Goal: Task Accomplishment & Management: Manage account settings

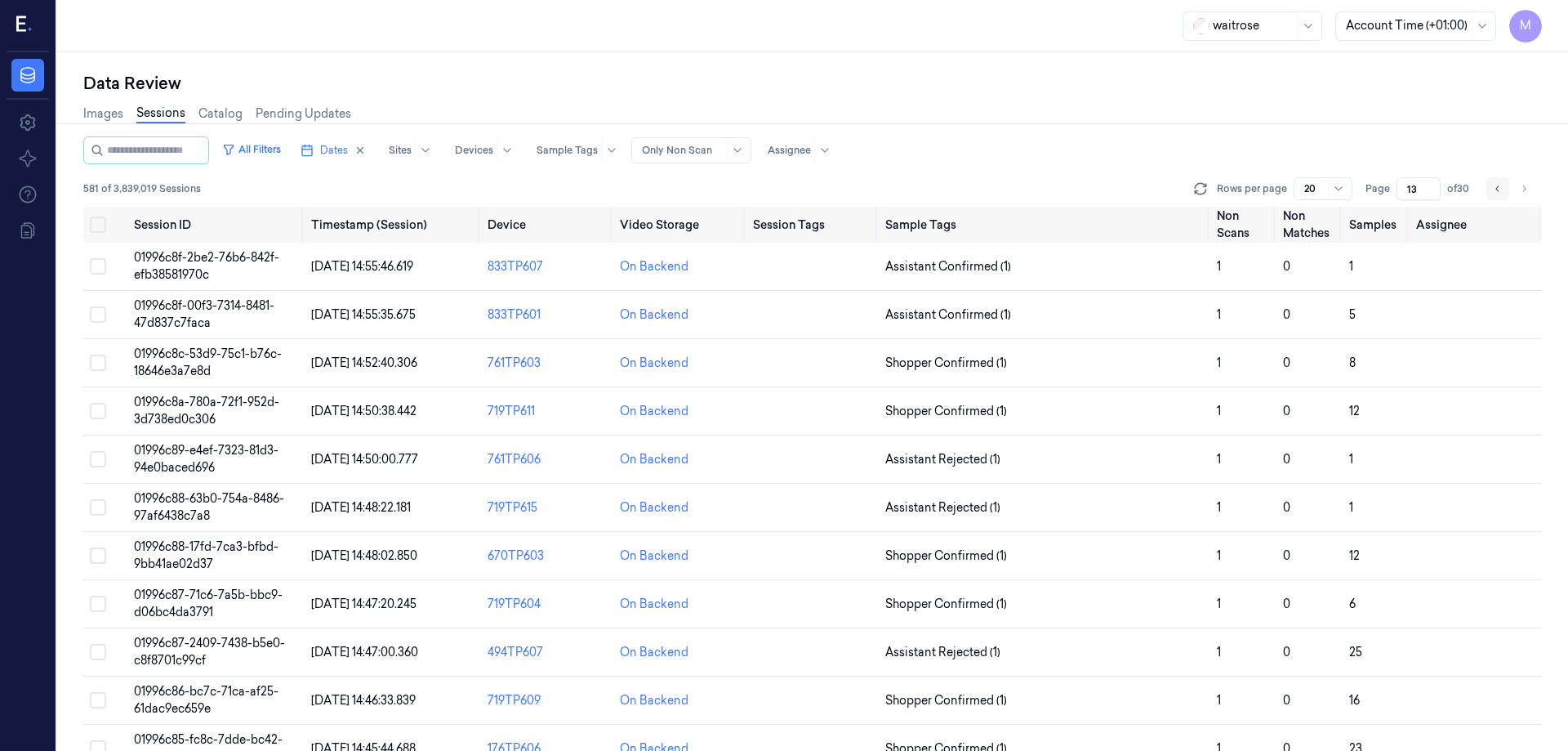
click at [1496, 191] on icon "Go to previous page" at bounding box center [1497, 188] width 9 height 13
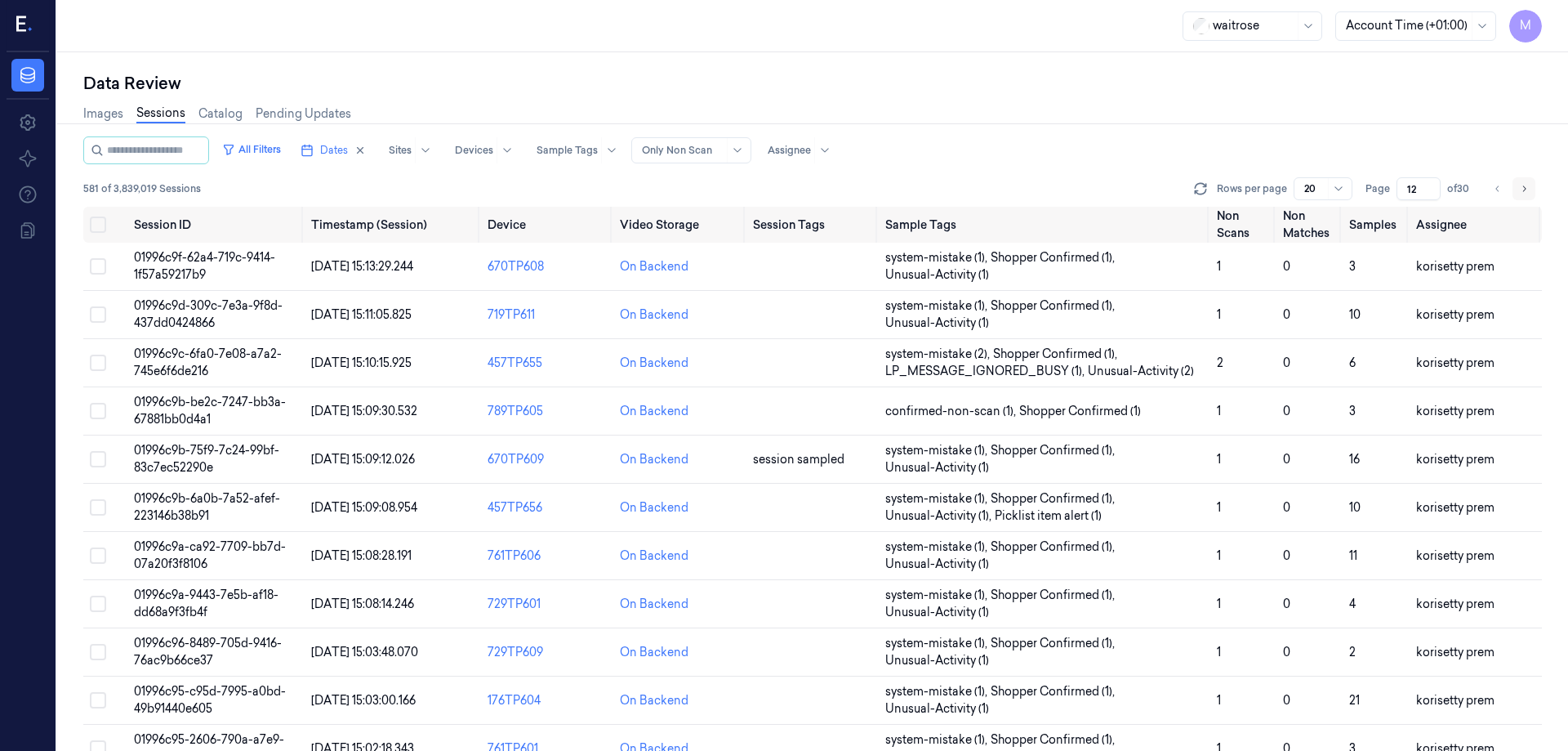
click at [1528, 196] on button "Go to next page" at bounding box center [1524, 189] width 23 height 23
type input "13"
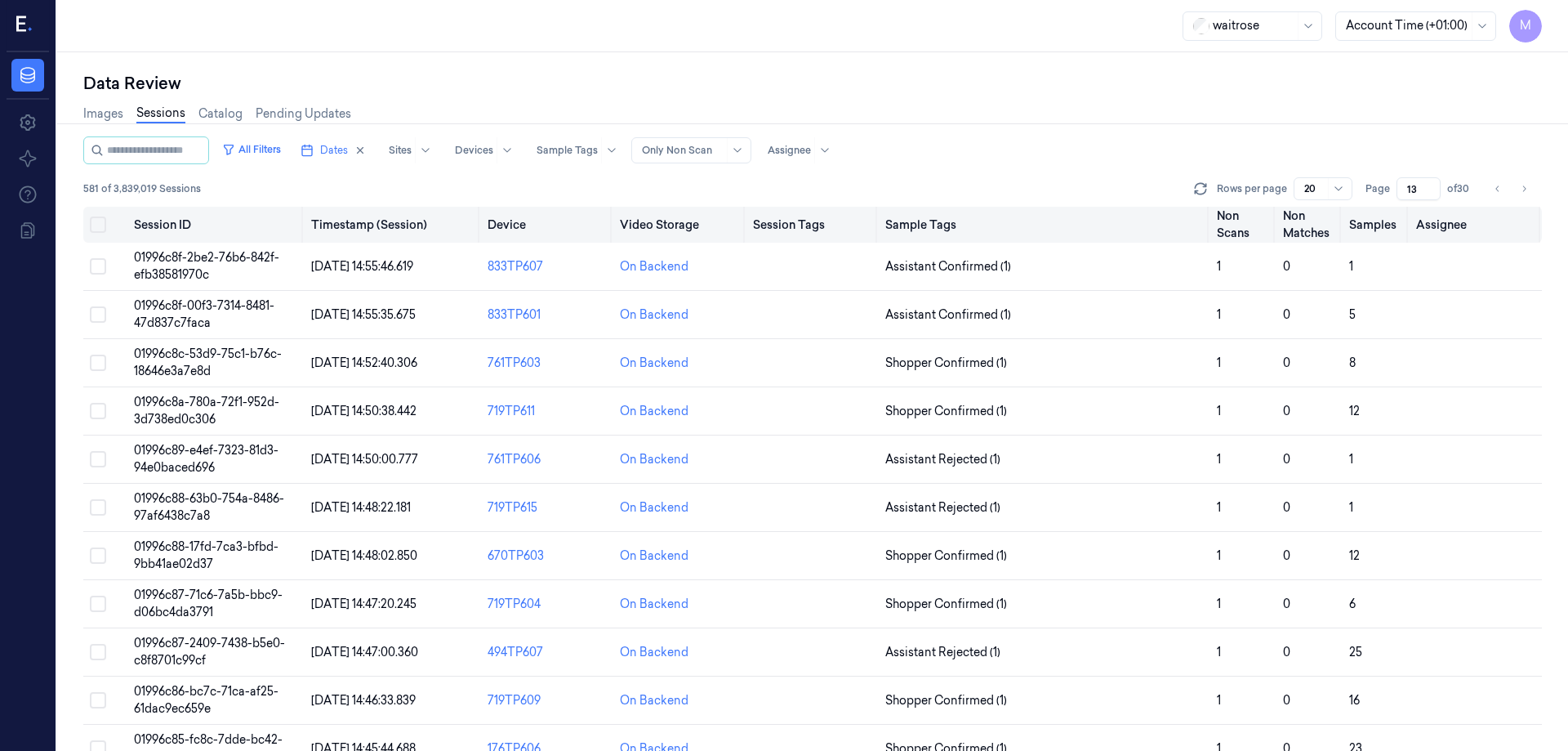
click at [97, 220] on button "Select all" at bounding box center [97, 224] width 16 height 16
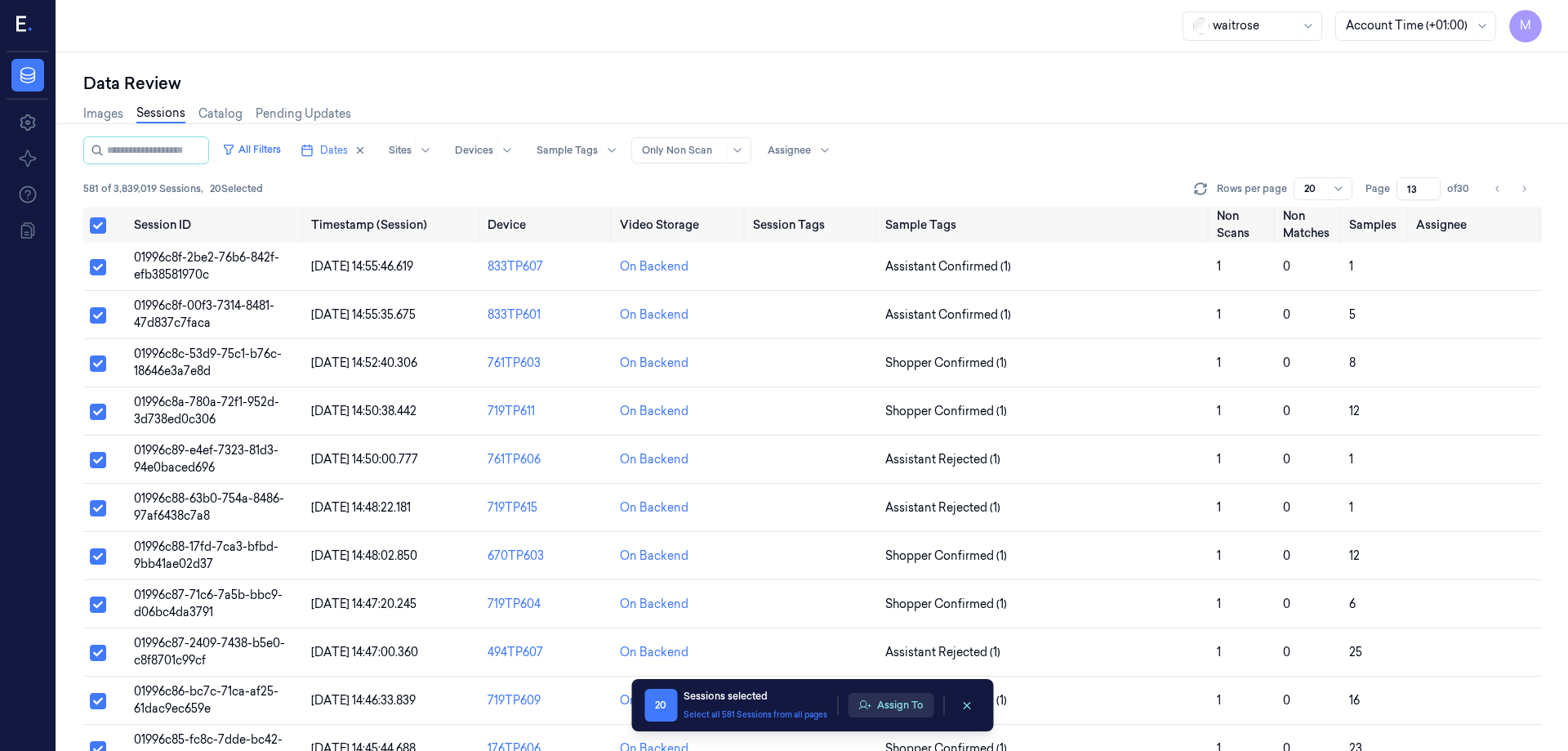
click at [904, 705] on button "Assign To" at bounding box center [891, 705] width 85 height 25
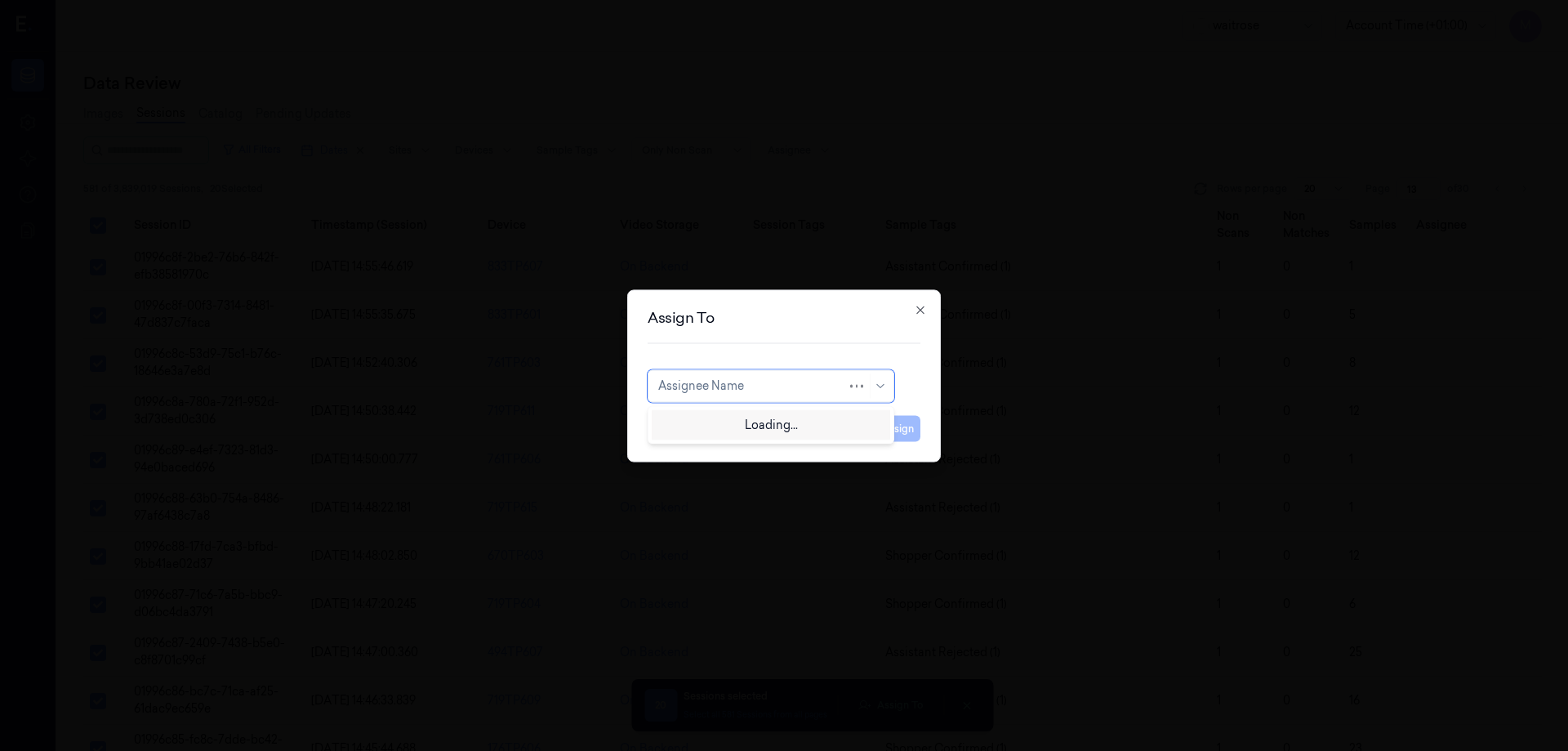
click at [822, 385] on div at bounding box center [752, 386] width 189 height 17
type input "p"
type input "ko"
click at [783, 421] on div "korisetty prem" at bounding box center [771, 423] width 225 height 17
click at [898, 429] on button "Assign" at bounding box center [898, 428] width 45 height 26
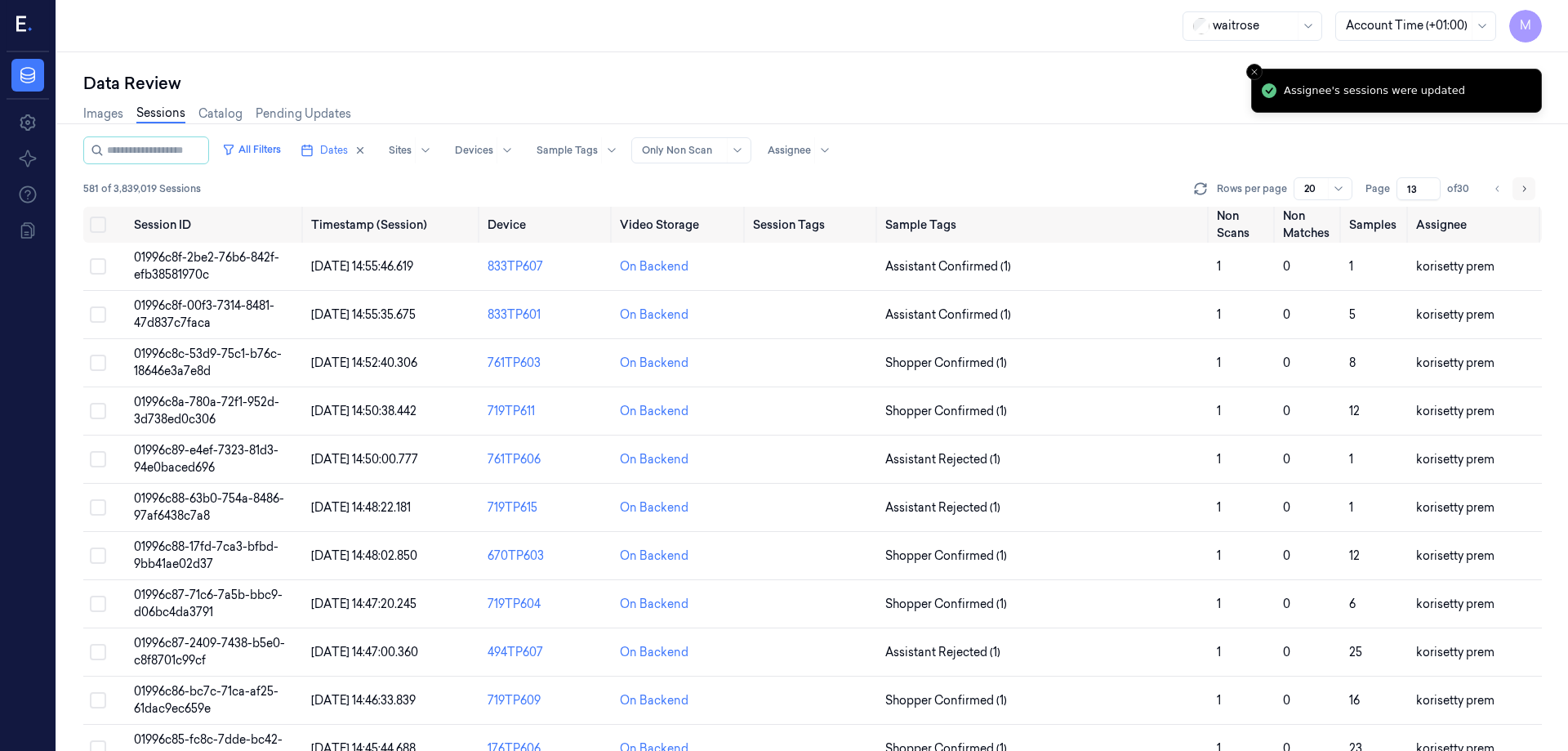
click at [1519, 190] on icon "Go to next page" at bounding box center [1524, 188] width 9 height 13
type input "14"
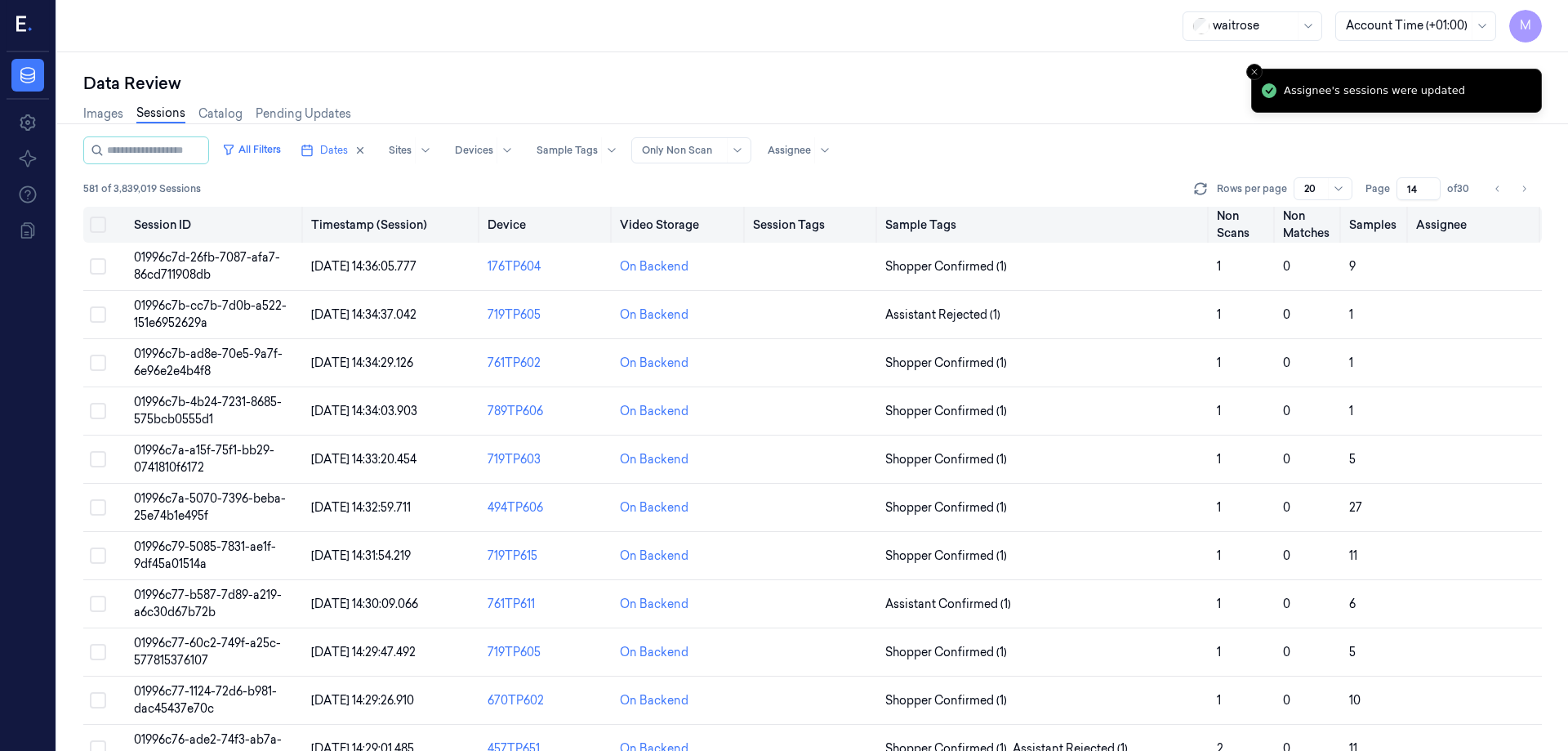
click at [102, 227] on button "Select all" at bounding box center [97, 224] width 16 height 16
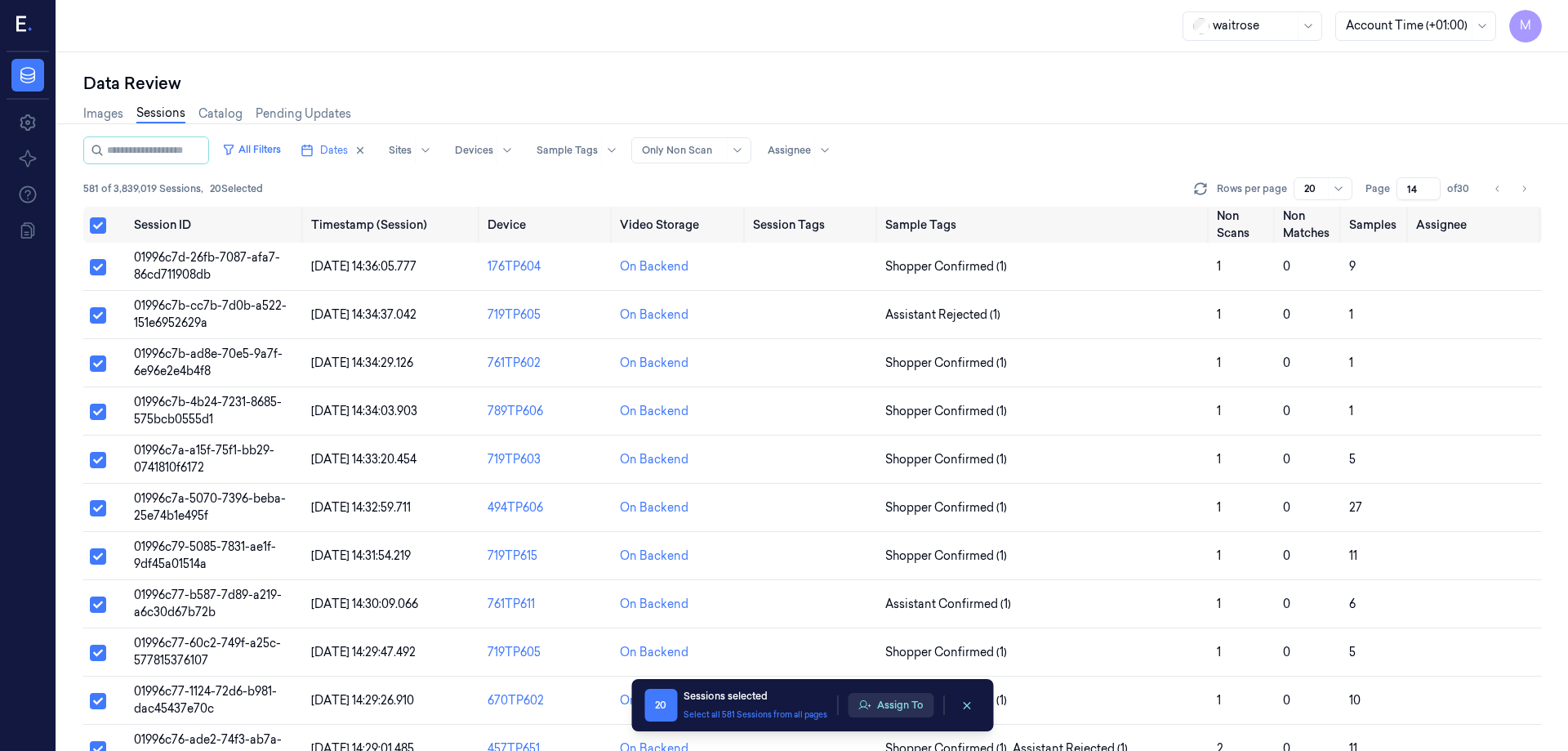
click at [882, 705] on button "Assign To" at bounding box center [891, 705] width 85 height 25
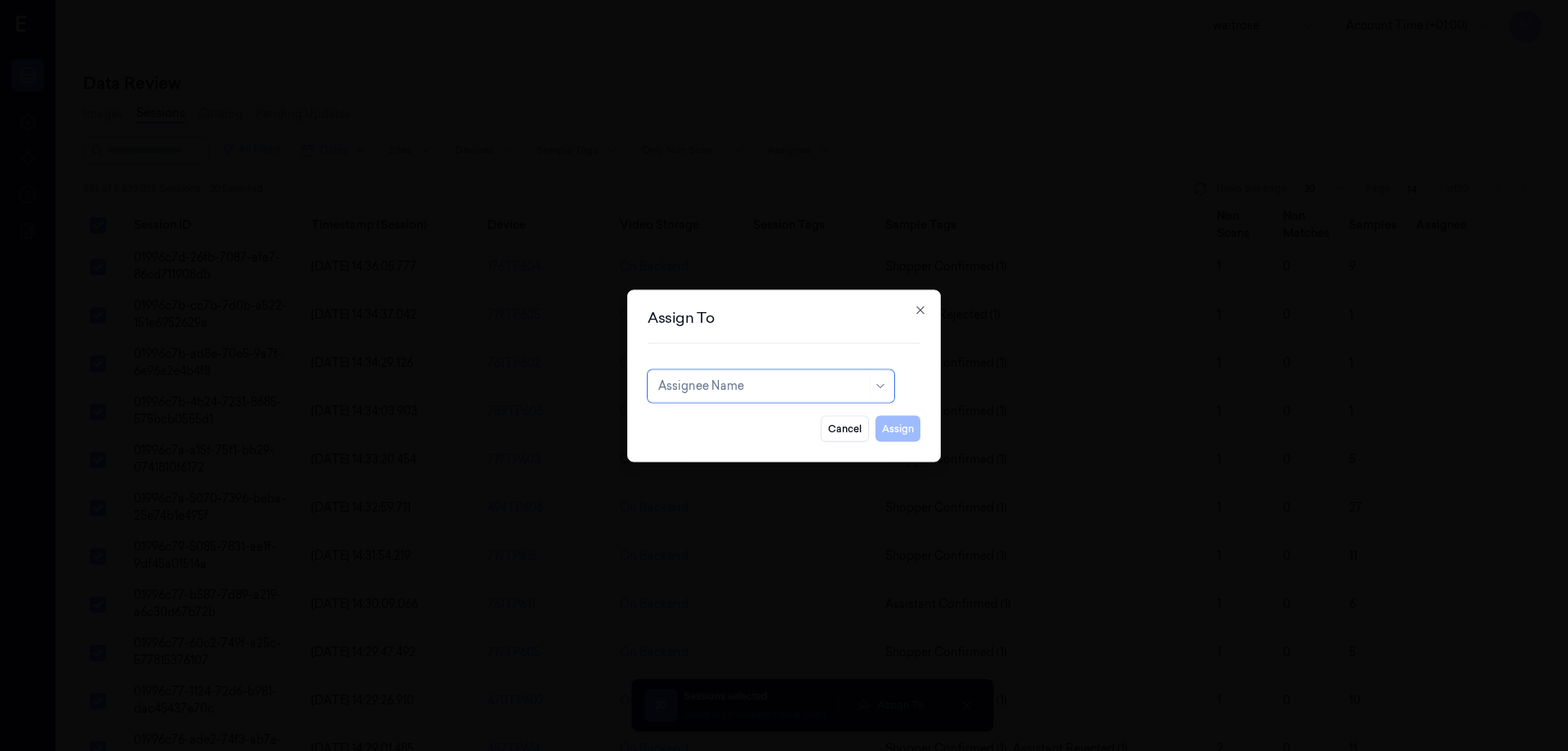
click at [755, 393] on div at bounding box center [763, 386] width 208 height 17
type input "p"
type input "ko"
click at [760, 431] on div "korisetty prem" at bounding box center [771, 423] width 225 height 17
click at [891, 427] on button "Assign" at bounding box center [898, 428] width 45 height 26
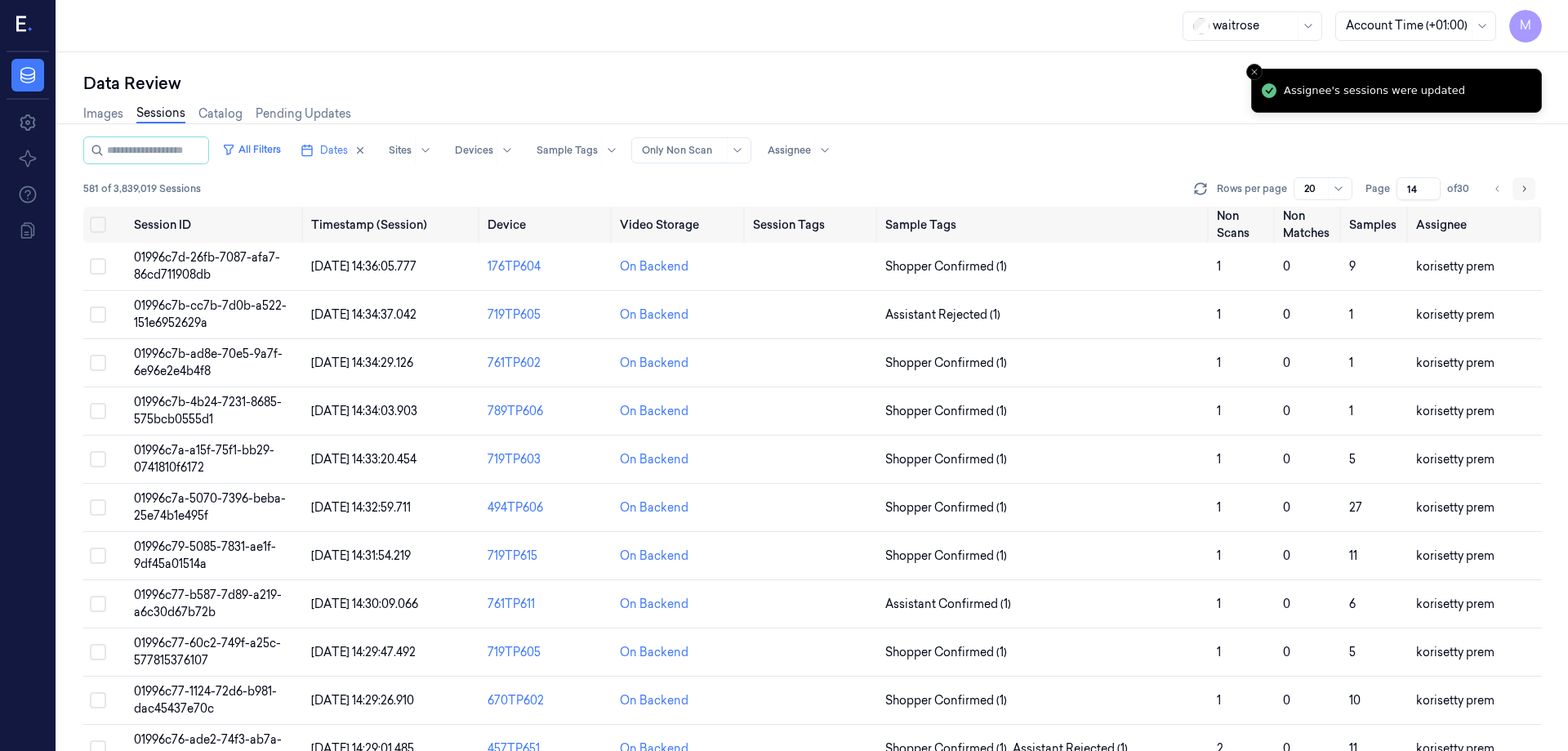
click at [1530, 189] on button "Go to next page" at bounding box center [1524, 189] width 23 height 23
type input "15"
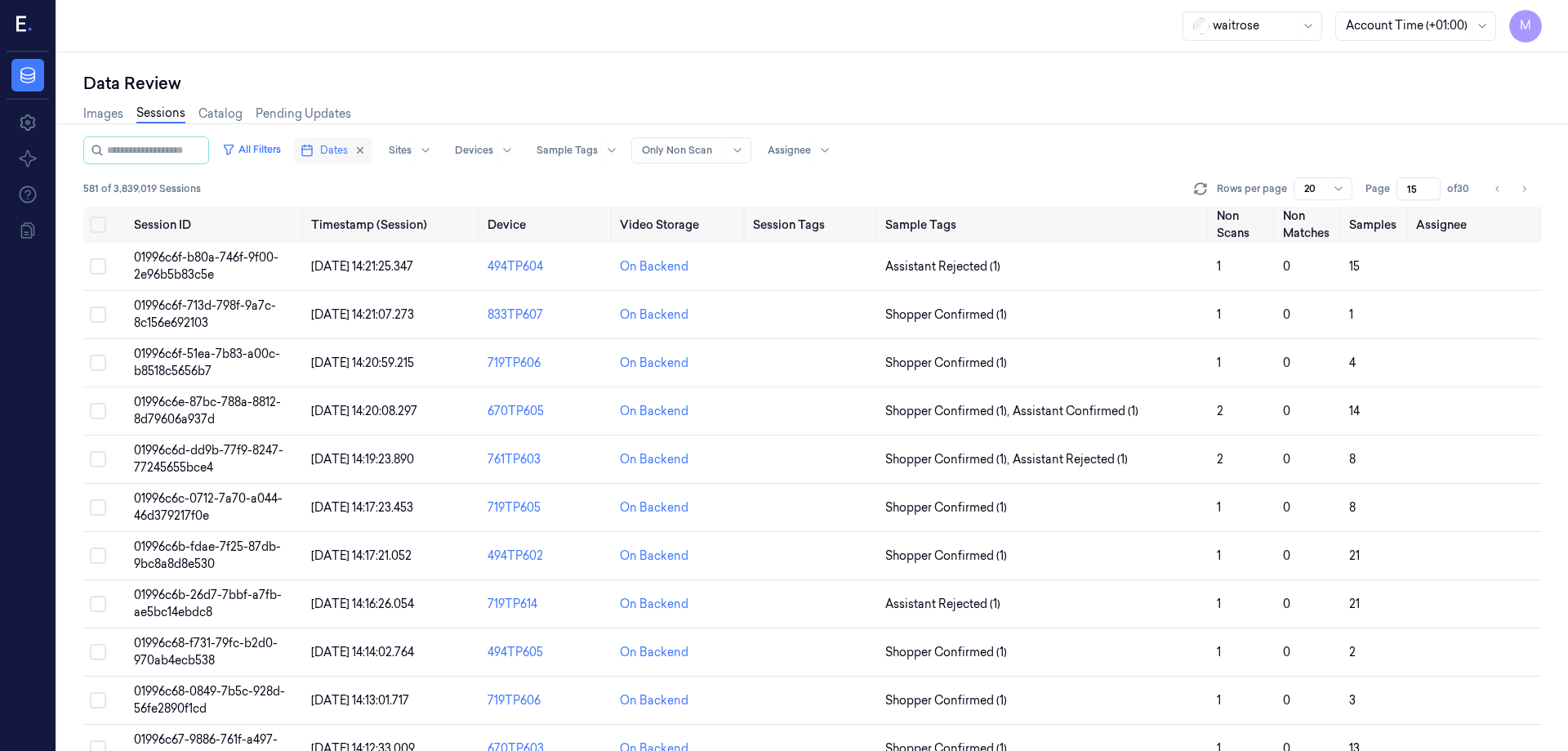
click at [372, 159] on button "Dates" at bounding box center [333, 150] width 79 height 26
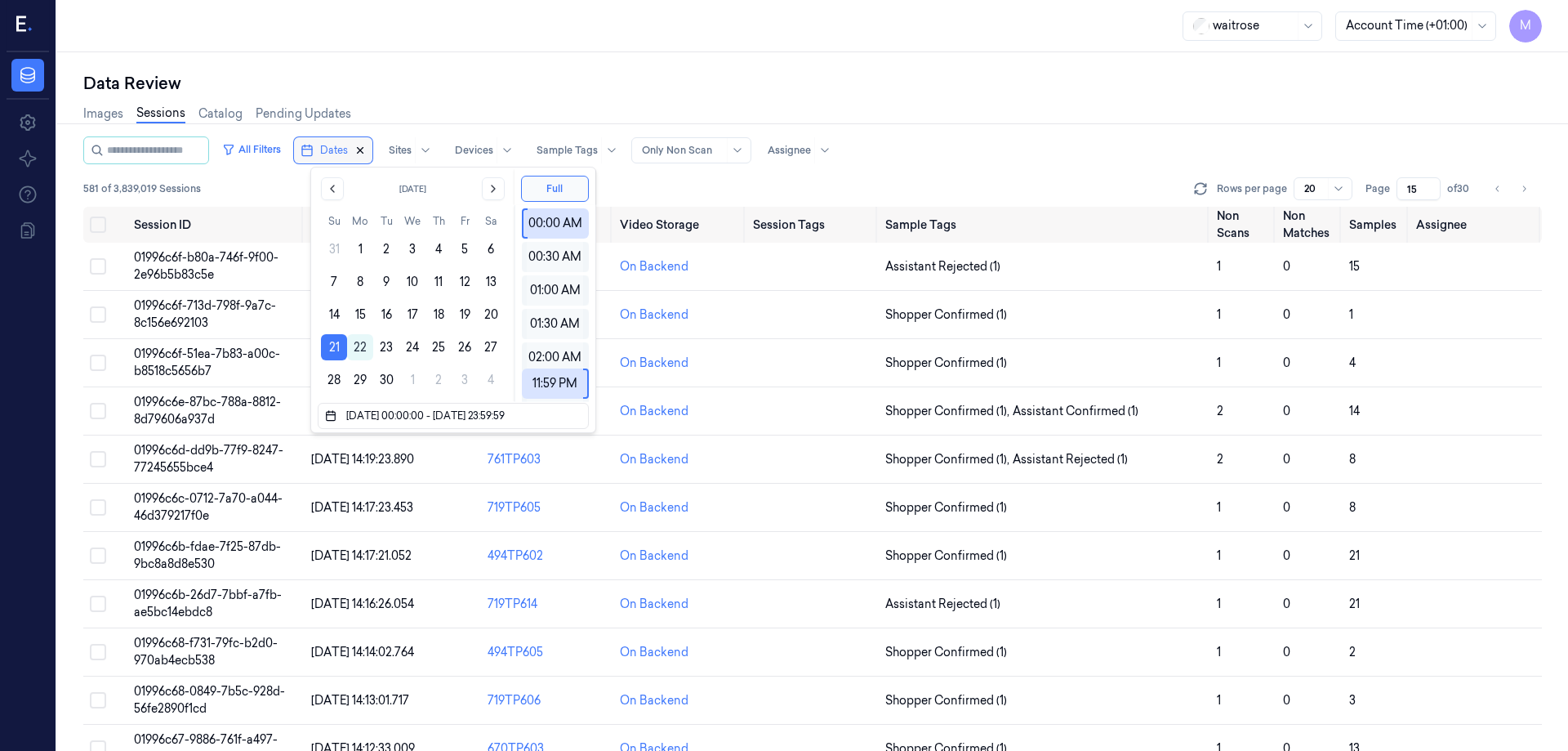
click at [366, 151] on icon "button" at bounding box center [360, 150] width 11 height 11
type input "1"
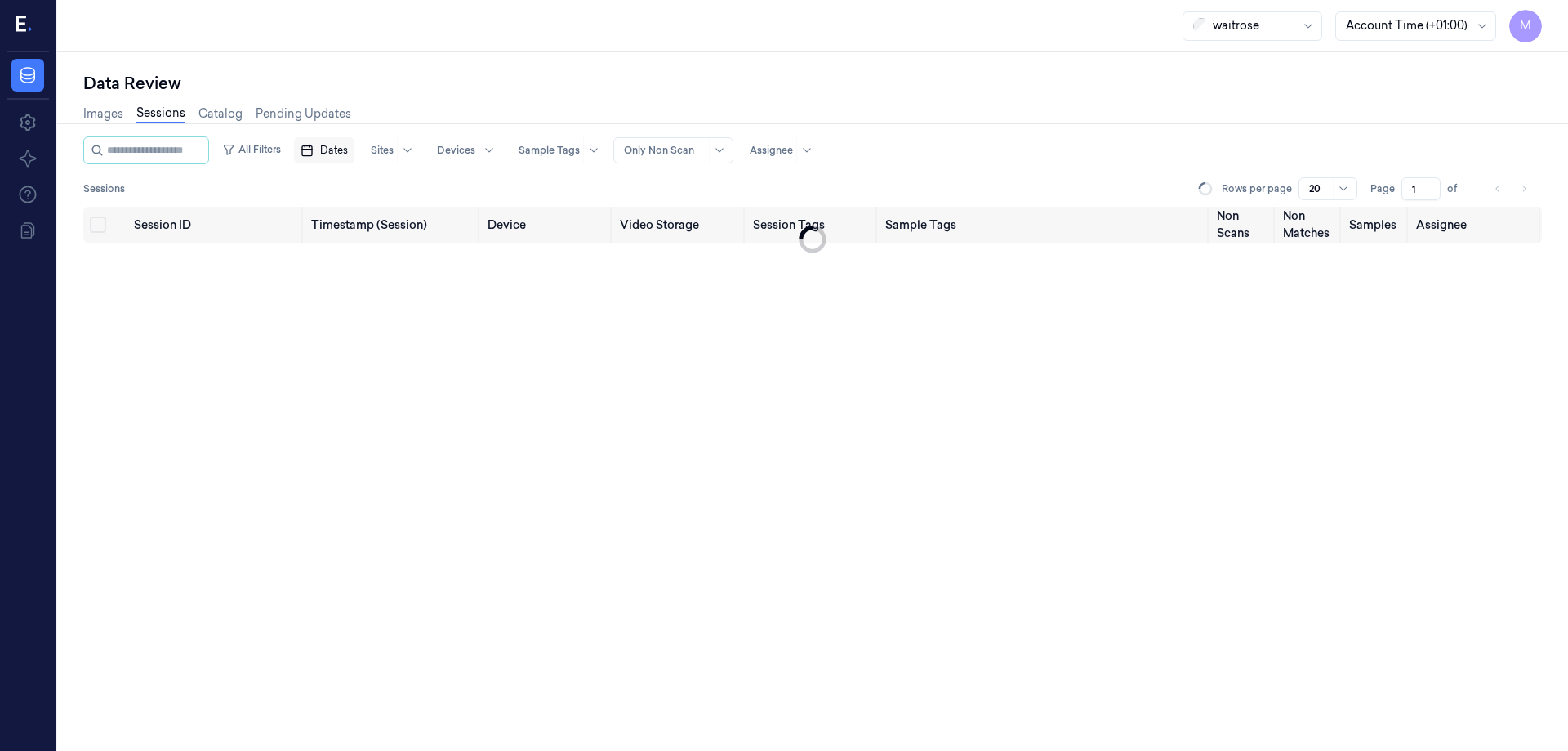
click at [456, 79] on div "Data Review" at bounding box center [813, 83] width 1459 height 23
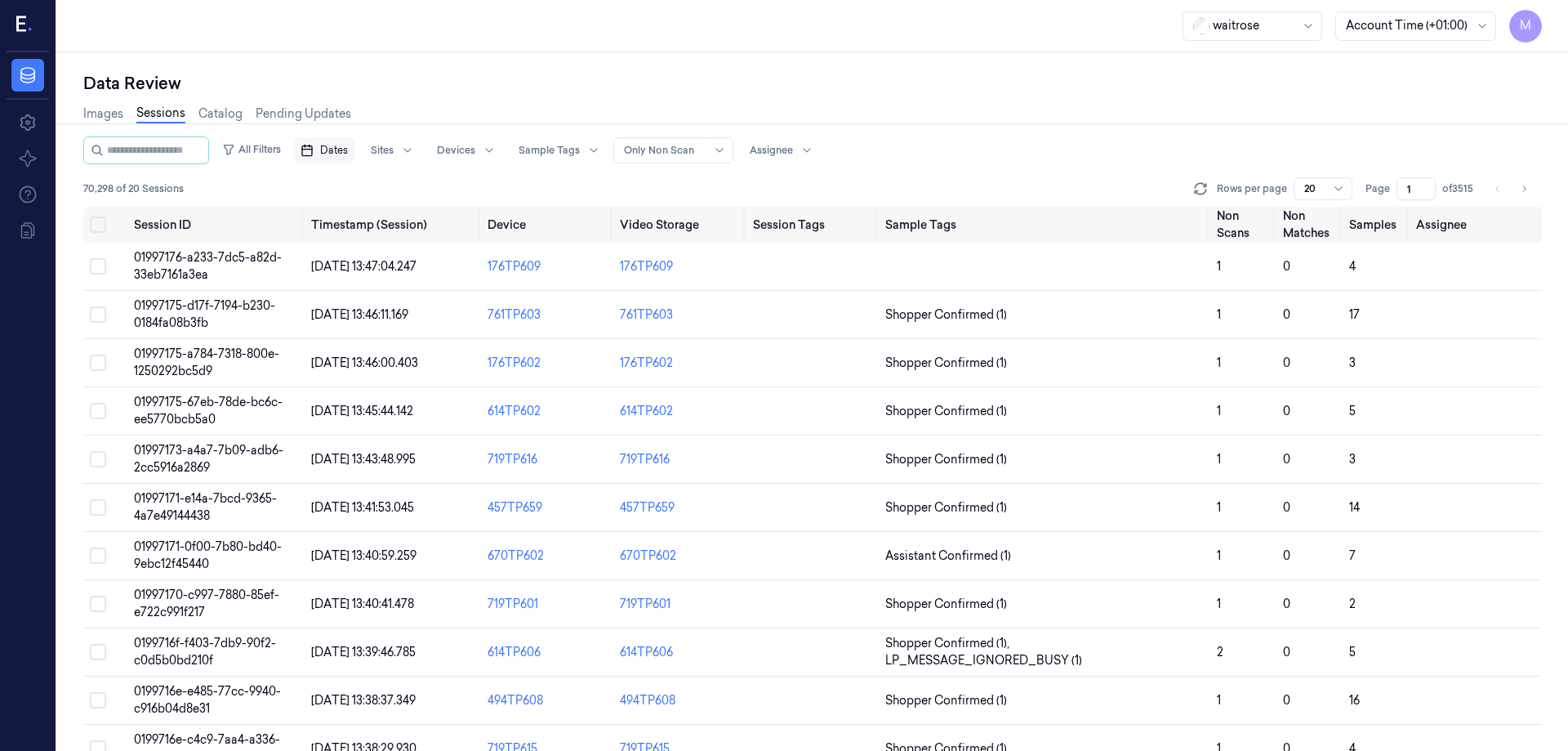
click at [348, 144] on span "Dates" at bounding box center [334, 150] width 28 height 15
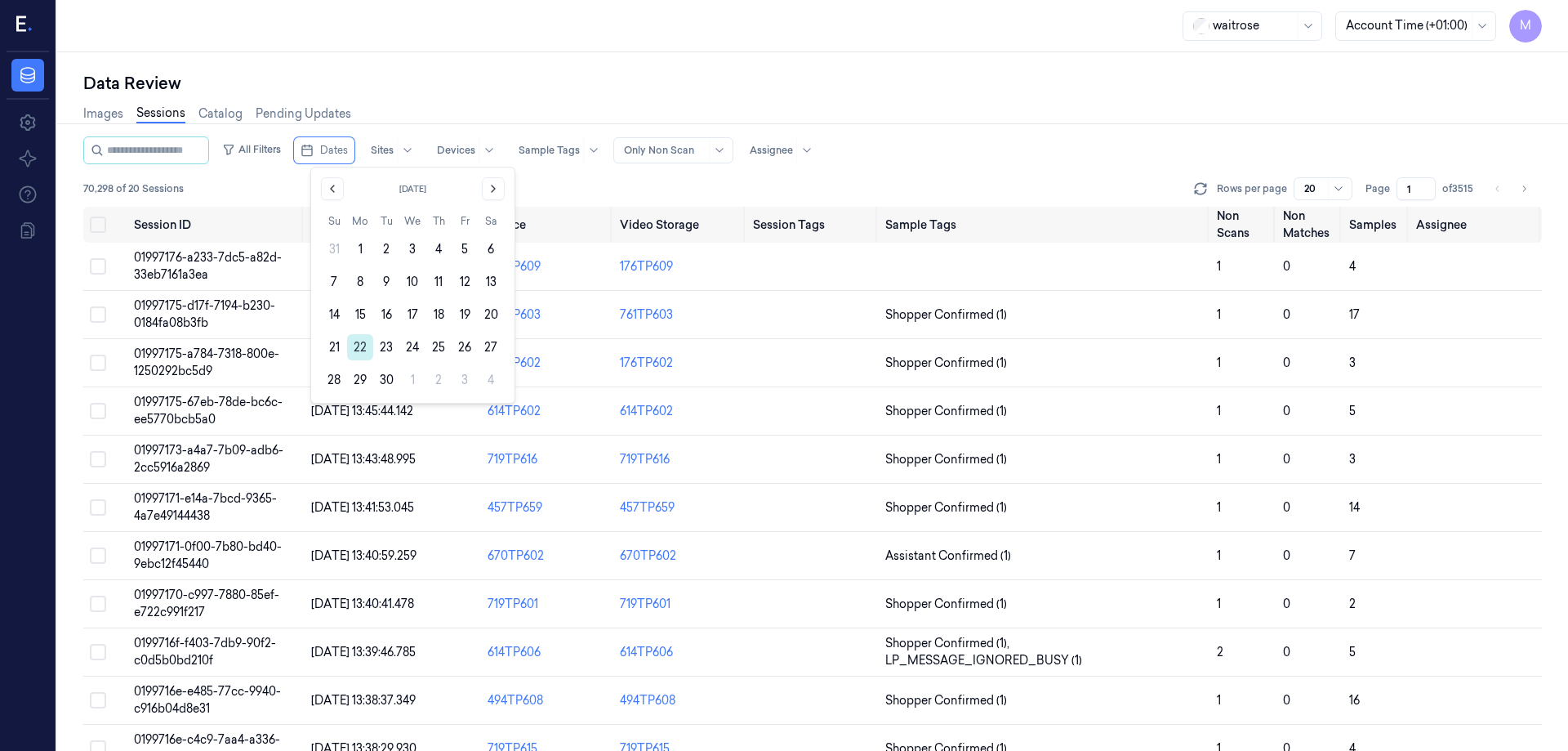
click at [357, 337] on button "22" at bounding box center [360, 347] width 26 height 26
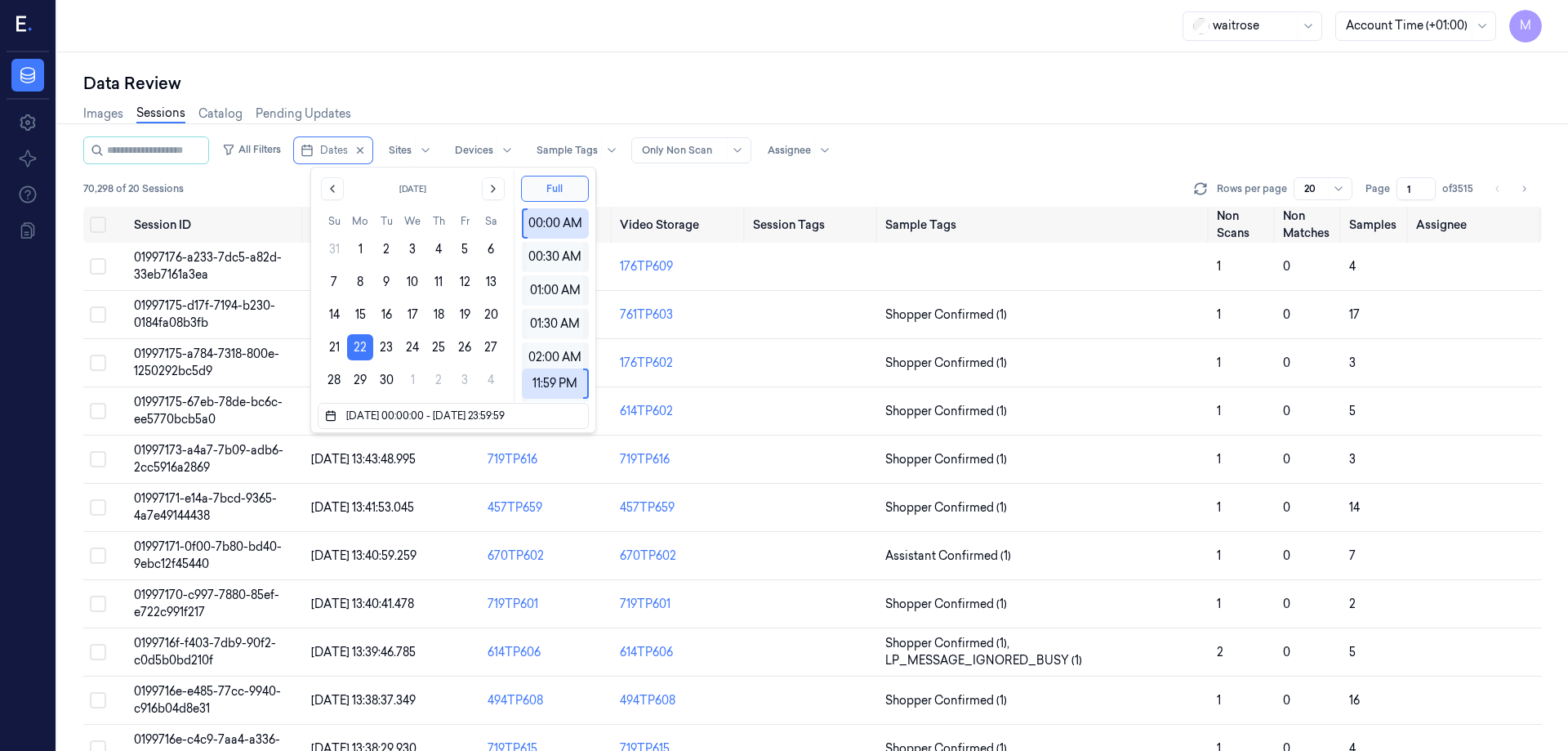
click at [512, 70] on div "Data Review Images Sessions Catalog Pending Updates All Filters Dates Sites Dev…" at bounding box center [812, 402] width 1511 height 699
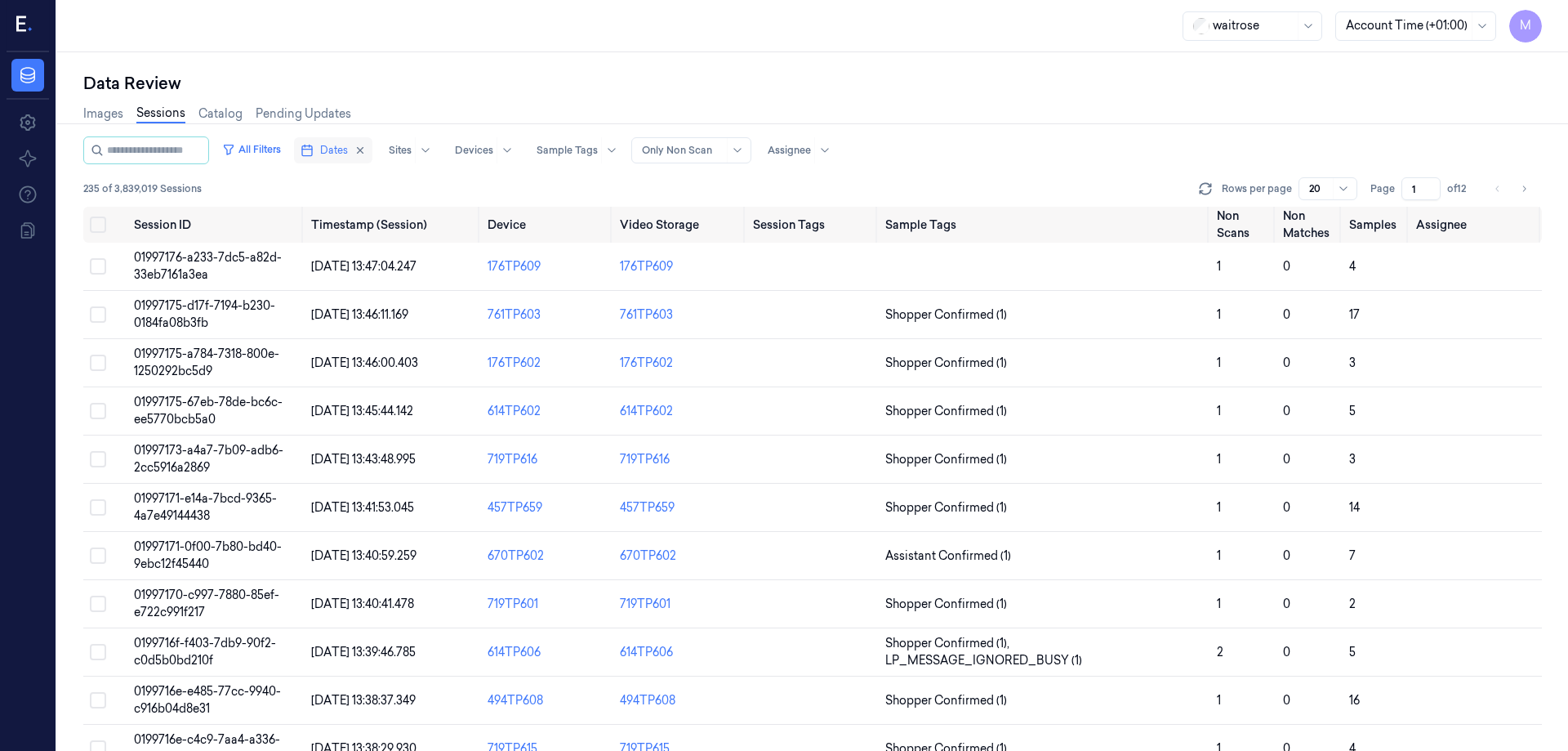
click at [372, 149] on button "Dates" at bounding box center [333, 150] width 79 height 26
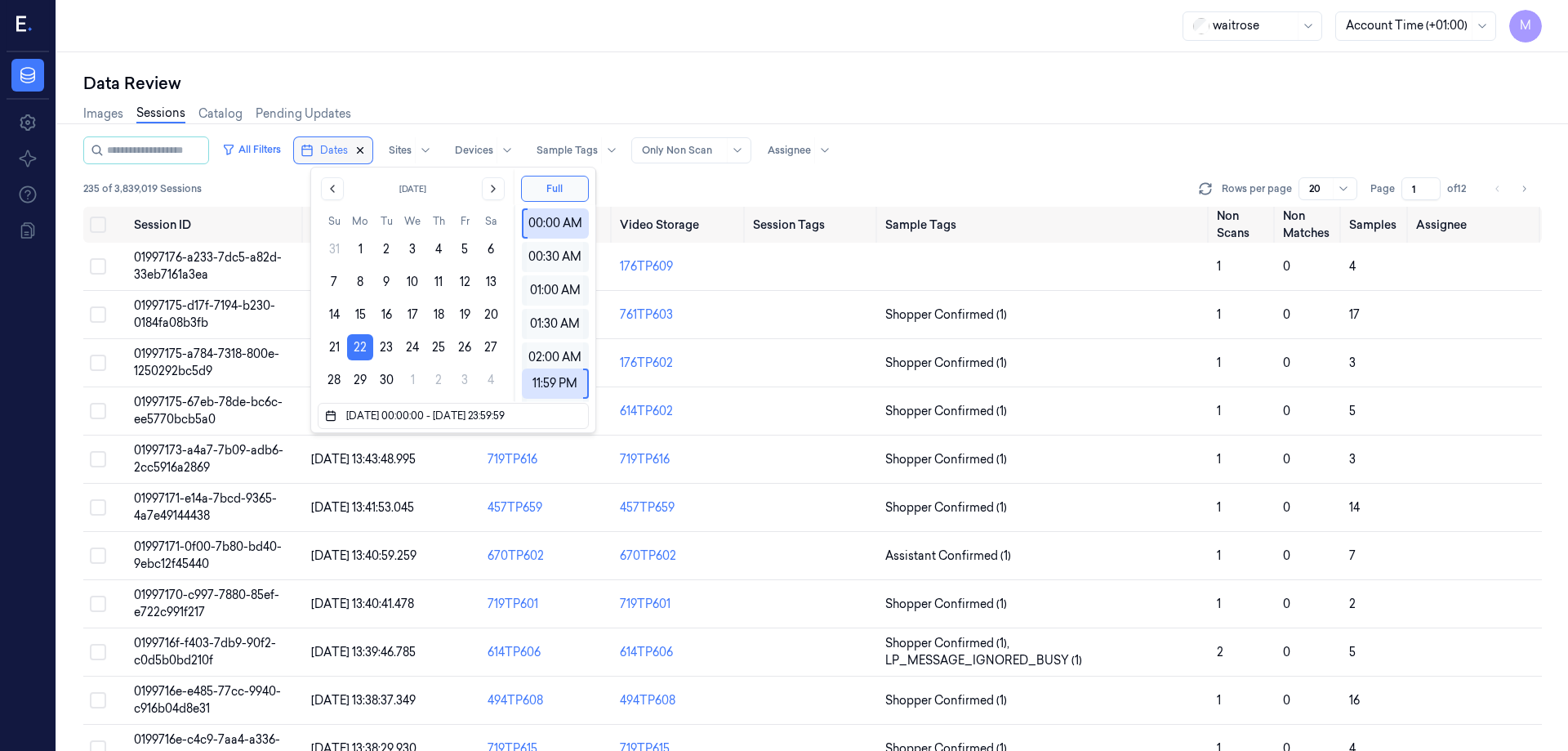
click at [366, 150] on icon "button" at bounding box center [360, 150] width 11 height 11
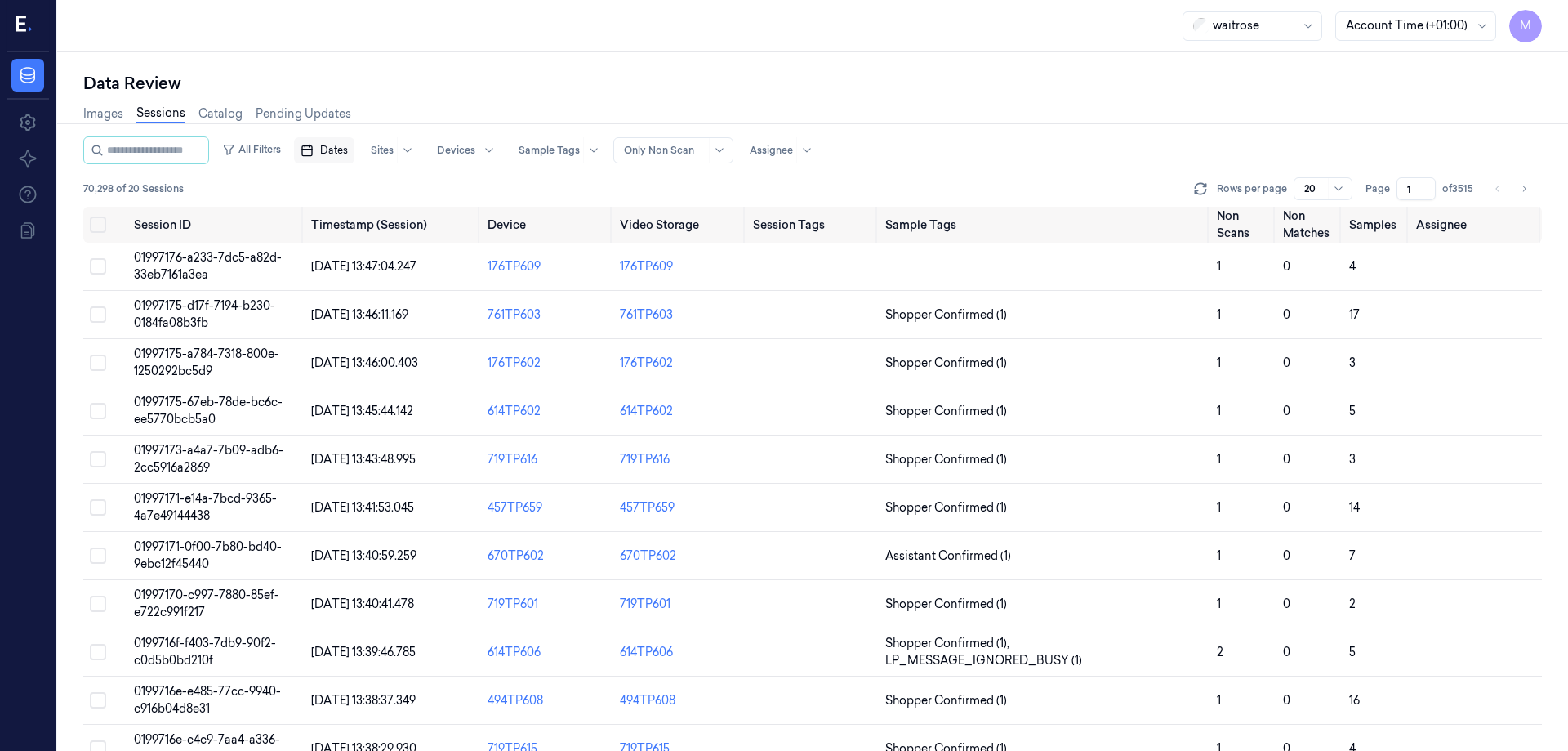
click at [466, 73] on div "Data Review" at bounding box center [813, 83] width 1459 height 23
click at [348, 155] on span "Dates" at bounding box center [334, 150] width 28 height 15
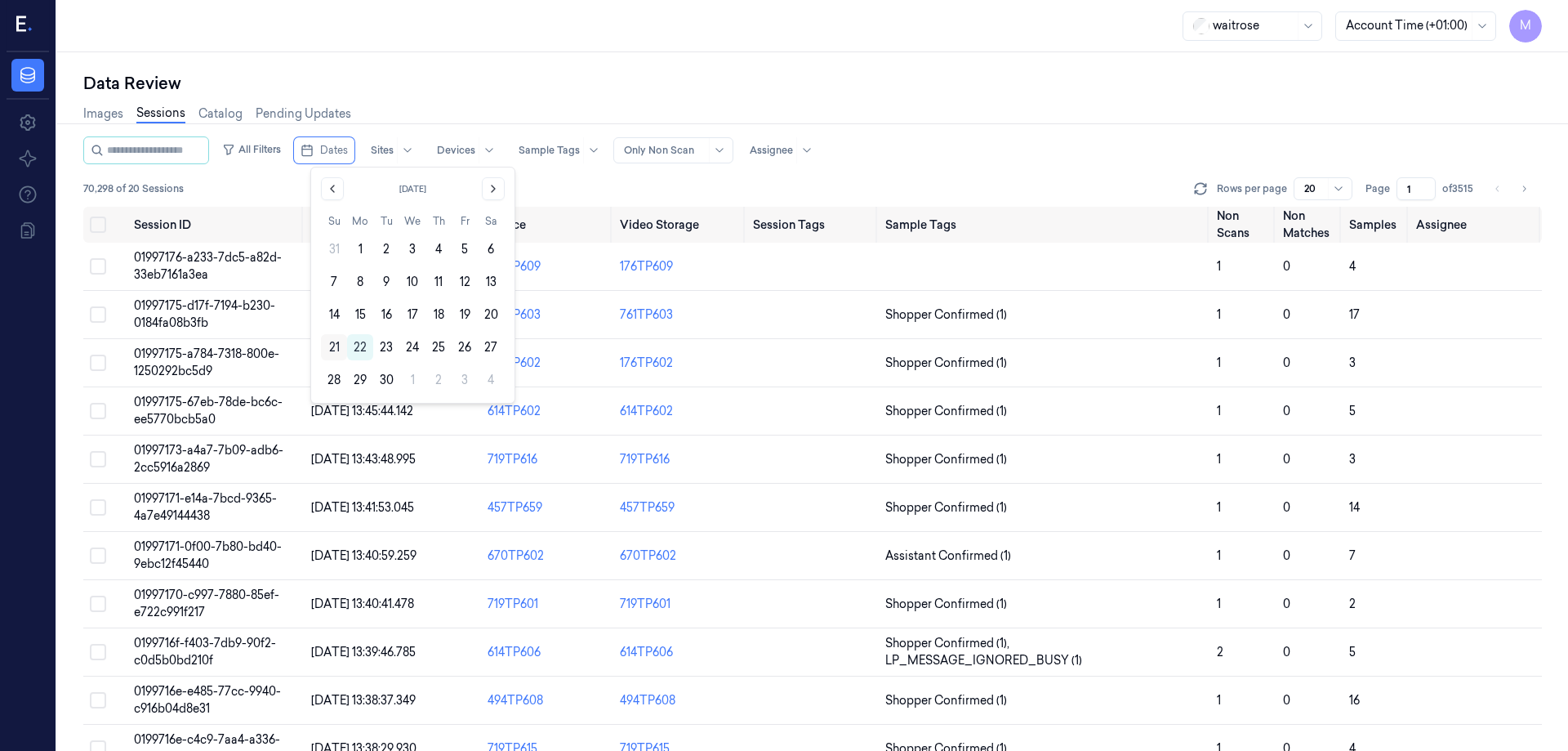
click at [332, 346] on button "21" at bounding box center [334, 347] width 26 height 26
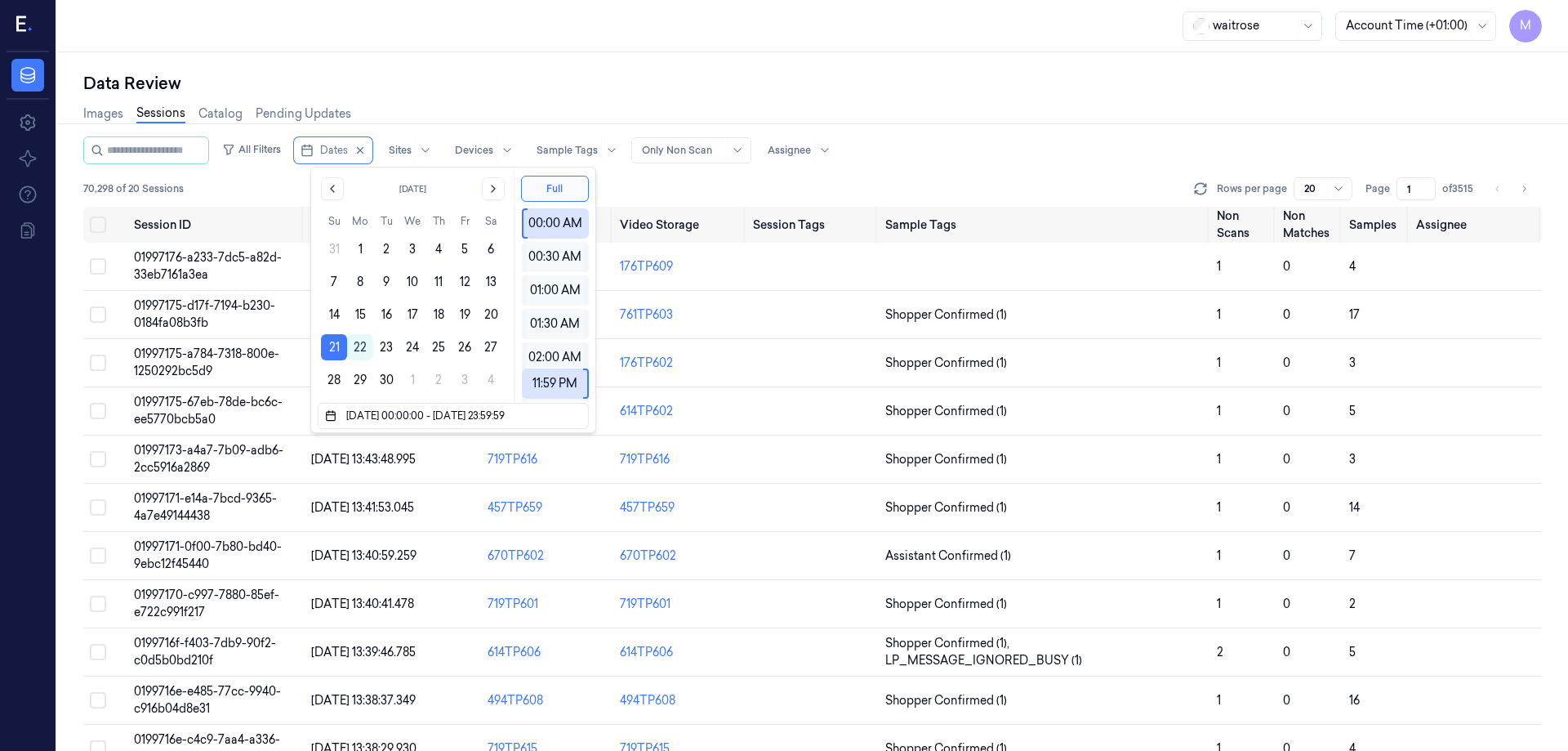
click at [461, 67] on div "Data Review Images Sessions Catalog Pending Updates All Filters Dates Sites Dev…" at bounding box center [812, 402] width 1511 height 699
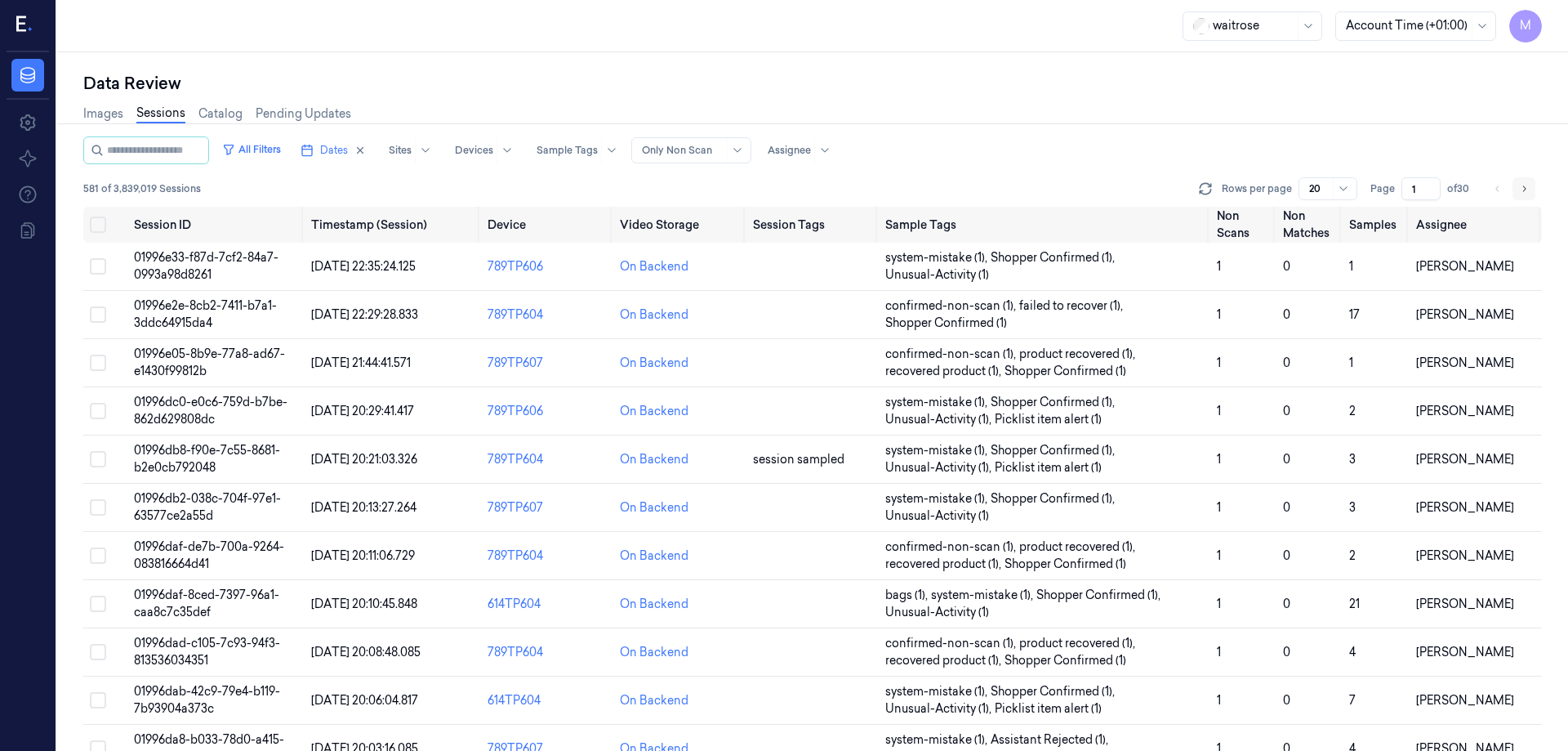
click at [1531, 194] on button "Go to next page" at bounding box center [1524, 189] width 23 height 23
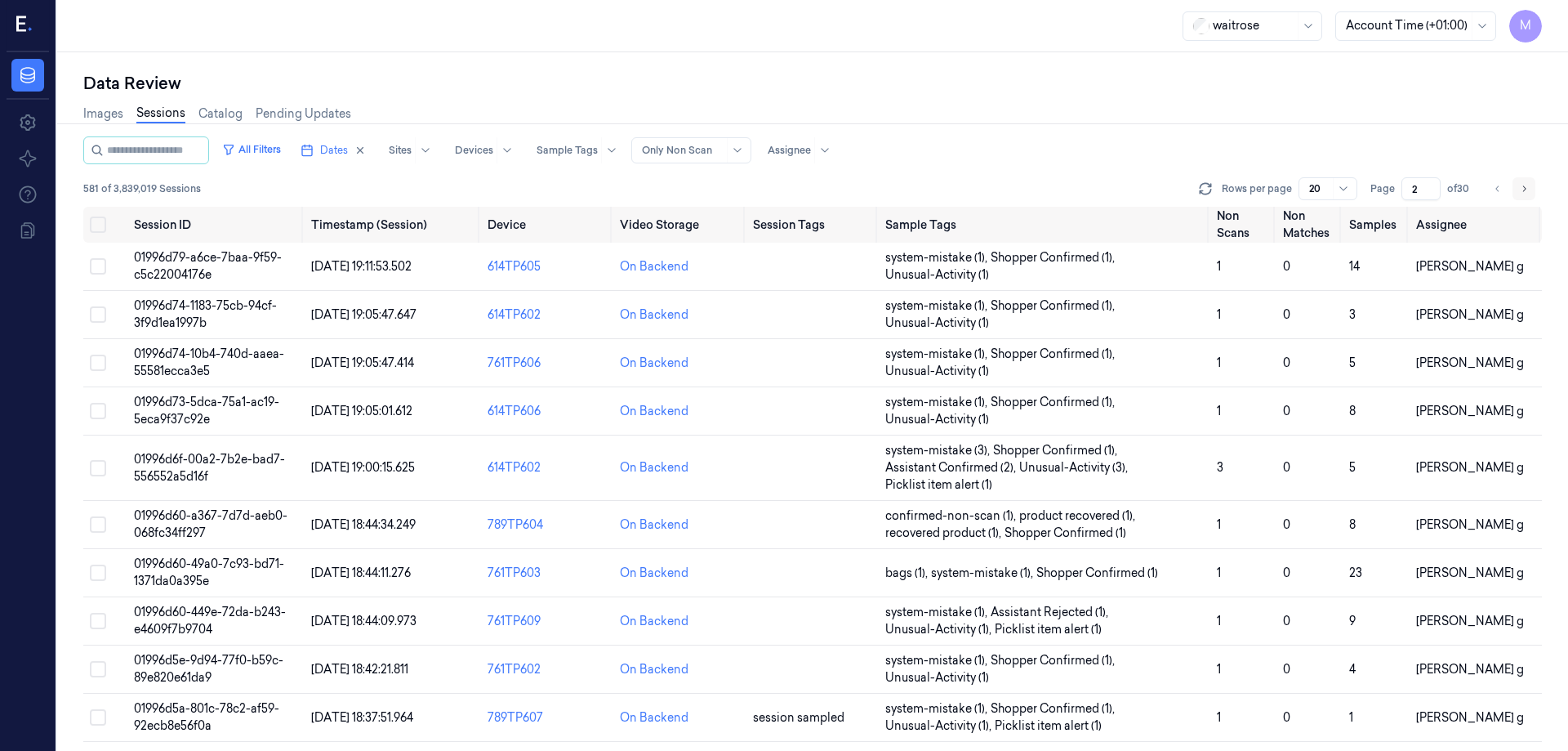
click at [1531, 194] on button "Go to next page" at bounding box center [1524, 189] width 23 height 23
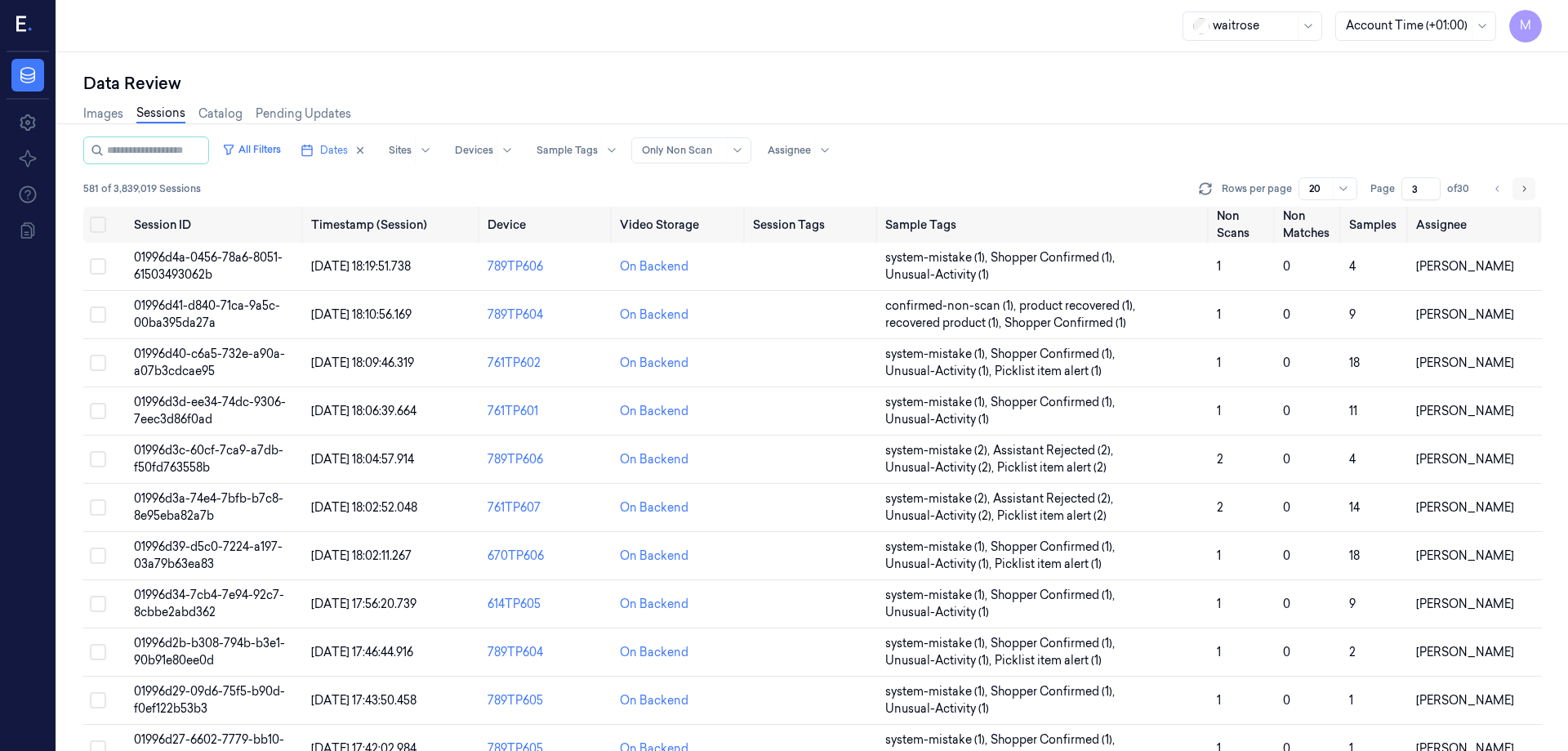
click at [1531, 194] on button "Go to next page" at bounding box center [1524, 189] width 23 height 23
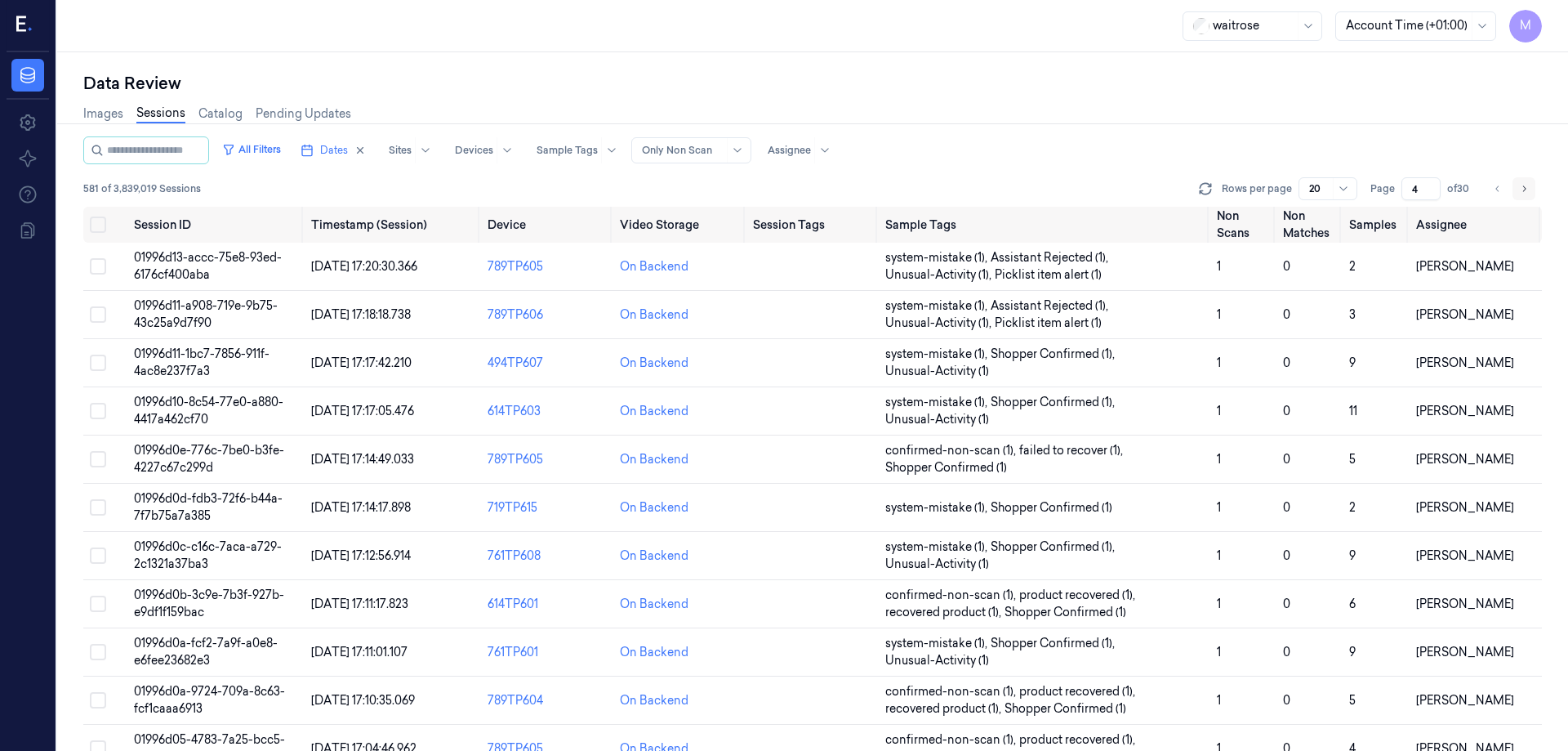
click at [1531, 194] on button "Go to next page" at bounding box center [1524, 189] width 23 height 23
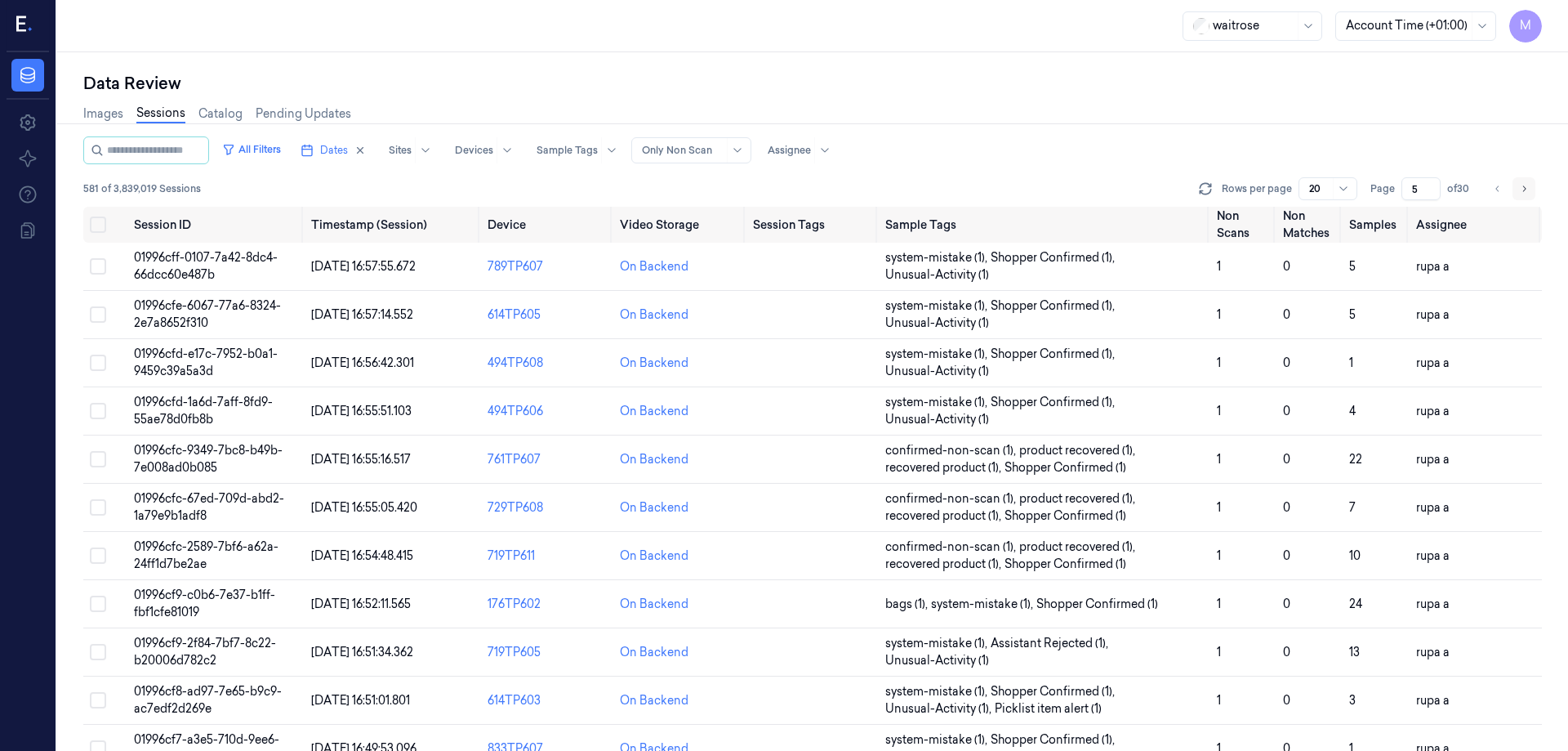
click at [1531, 194] on button "Go to next page" at bounding box center [1524, 189] width 23 height 23
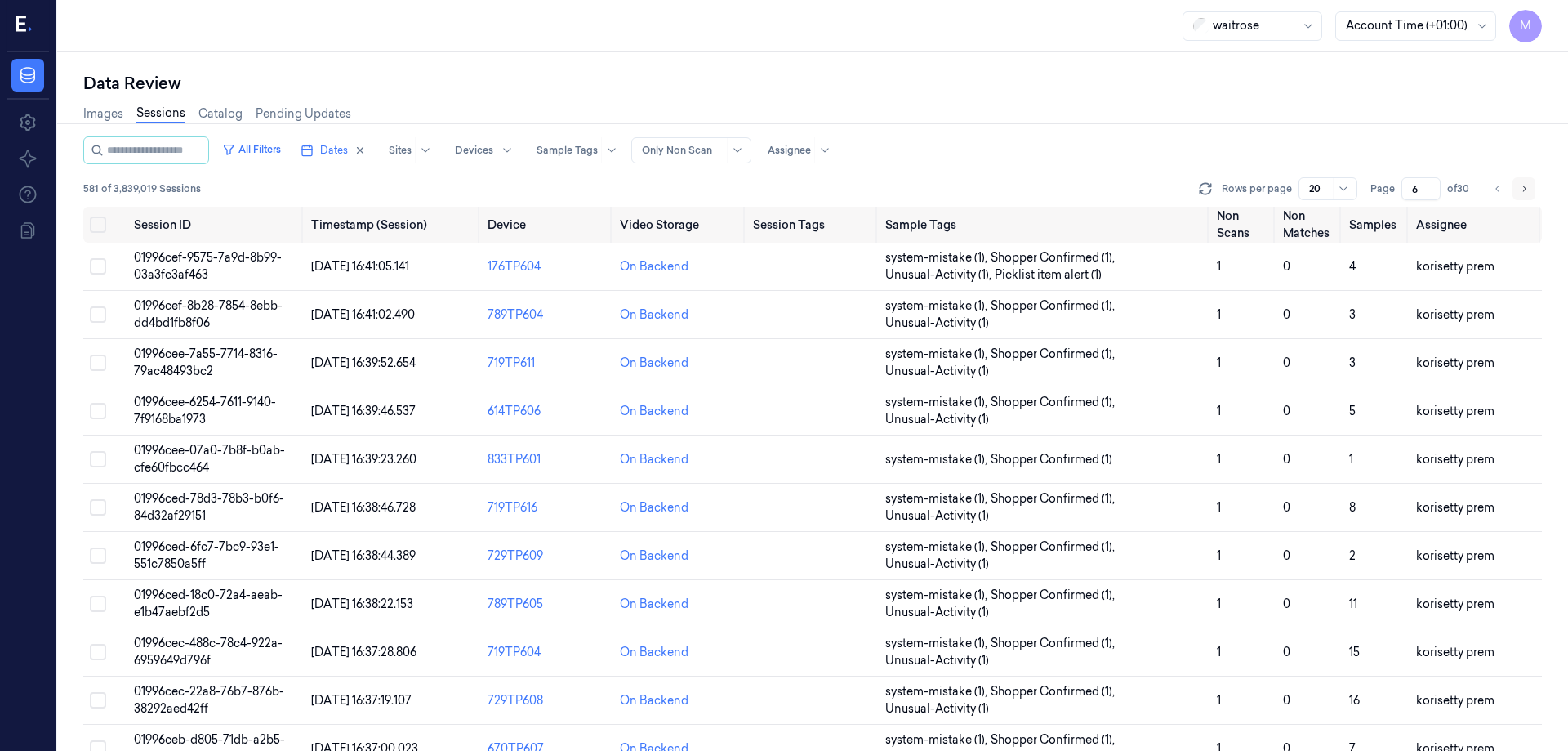
click at [1531, 194] on button "Go to next page" at bounding box center [1524, 189] width 23 height 23
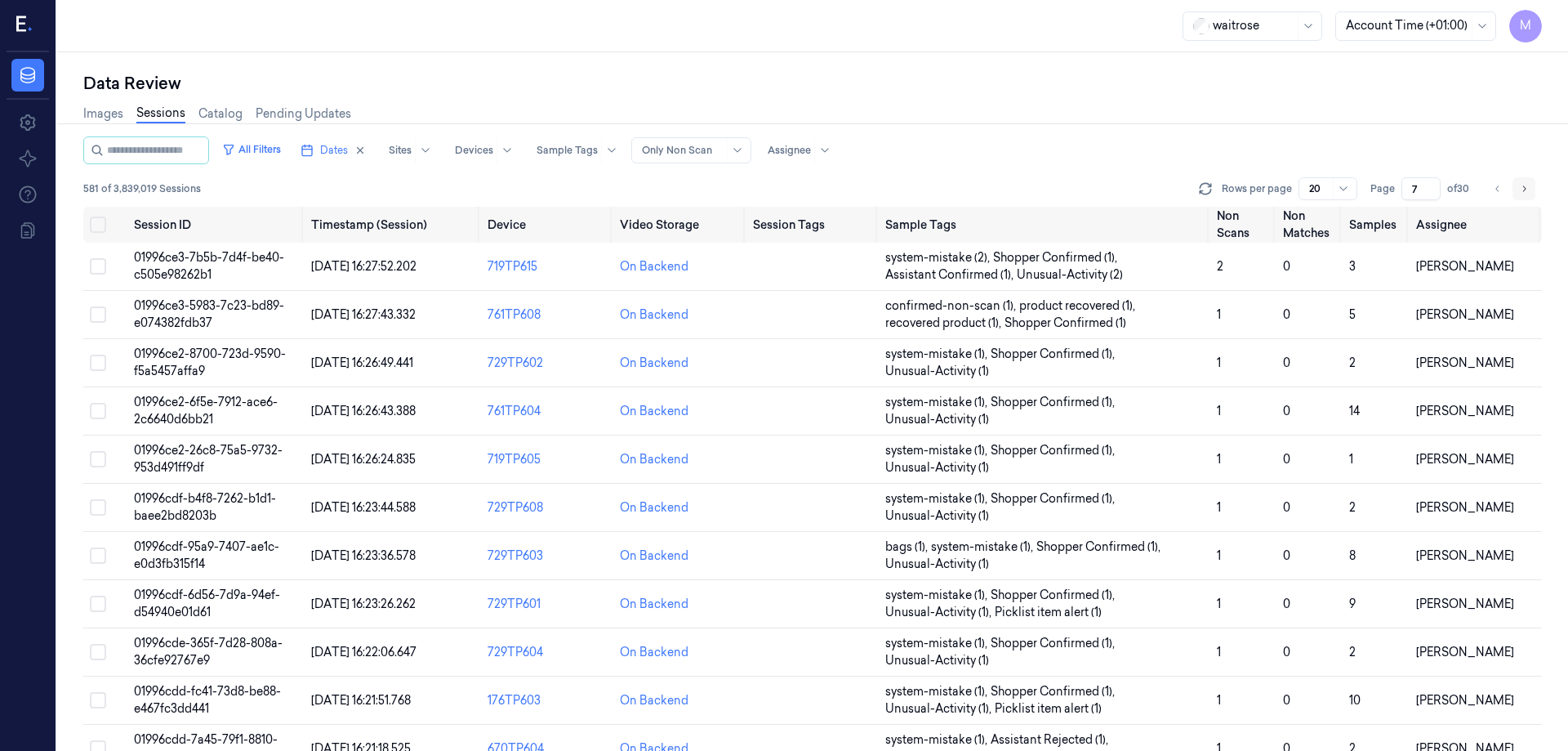
click at [1531, 194] on button "Go to next page" at bounding box center [1524, 189] width 23 height 23
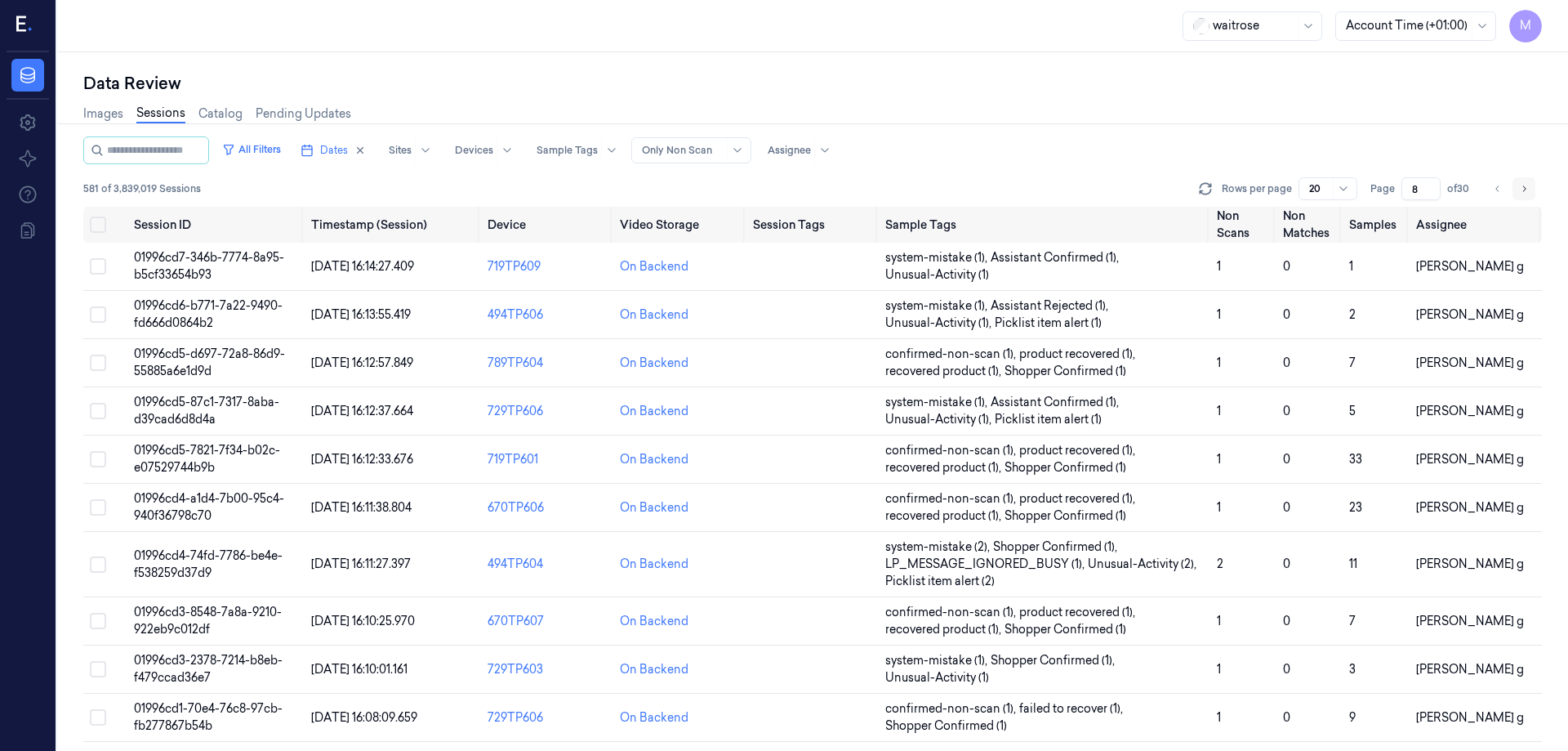
click at [1531, 194] on button "Go to next page" at bounding box center [1524, 189] width 23 height 23
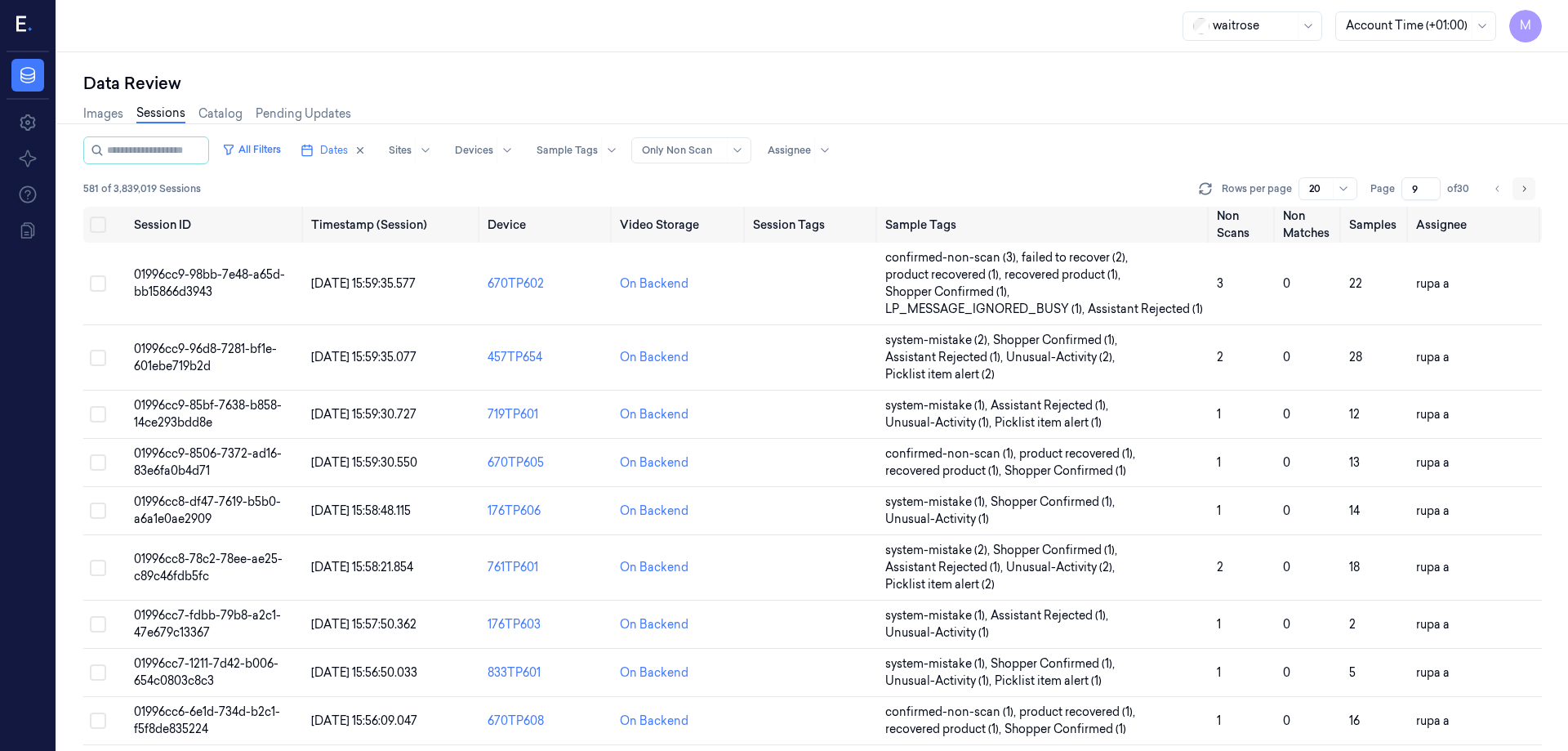
click at [1531, 194] on button "Go to next page" at bounding box center [1524, 189] width 23 height 23
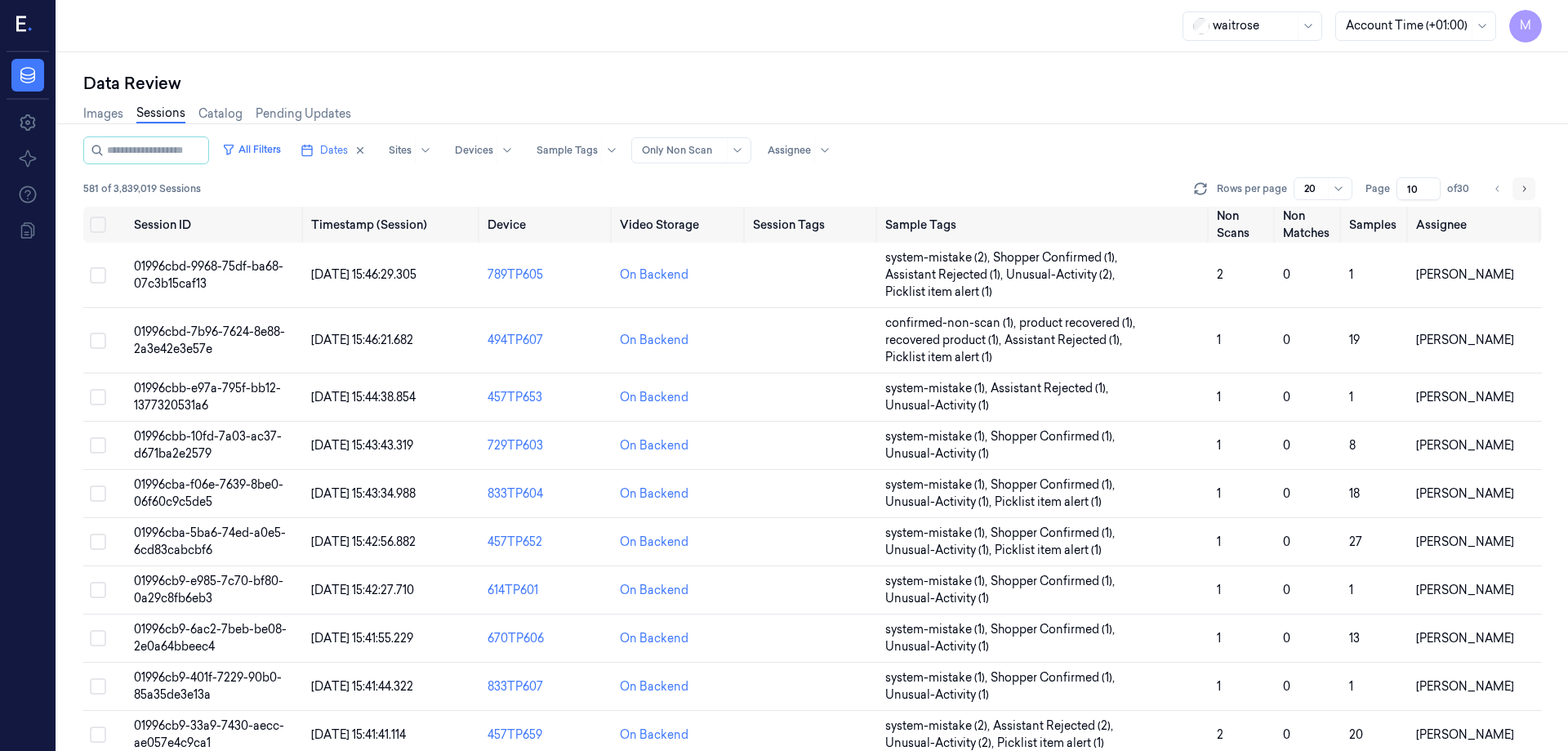
click at [1531, 194] on button "Go to next page" at bounding box center [1524, 189] width 23 height 23
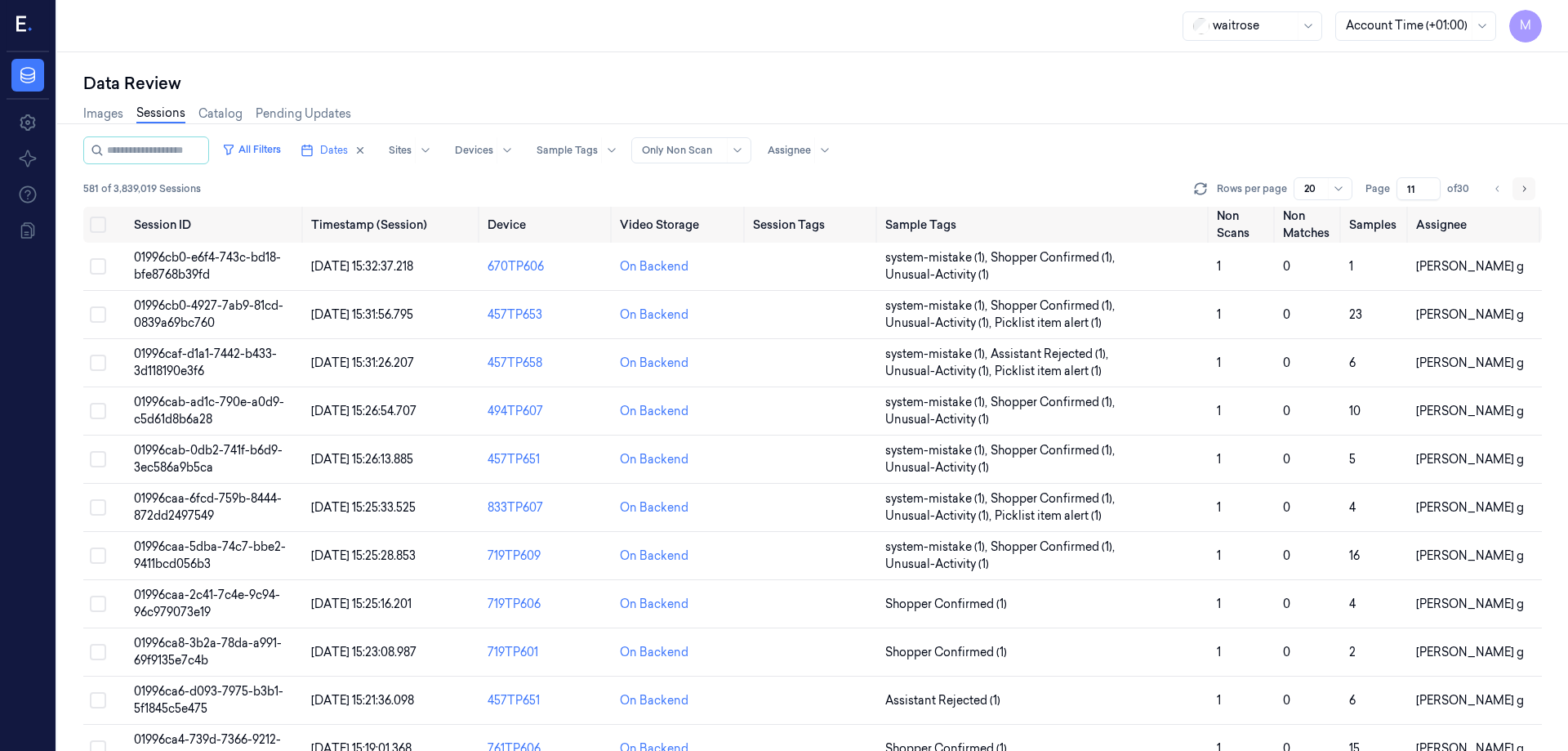
click at [1531, 194] on button "Go to next page" at bounding box center [1524, 189] width 23 height 23
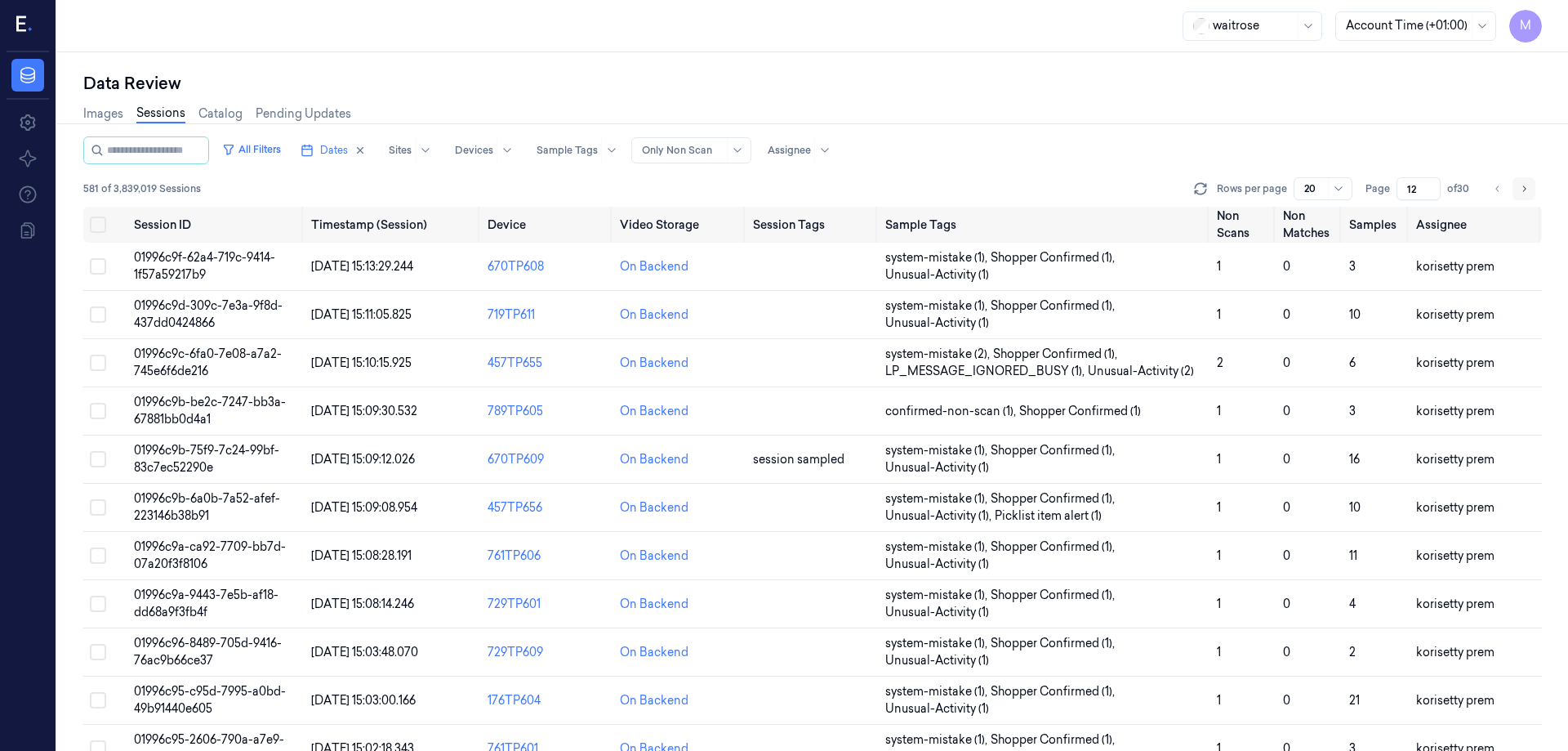
click at [1531, 194] on button "Go to next page" at bounding box center [1524, 189] width 23 height 23
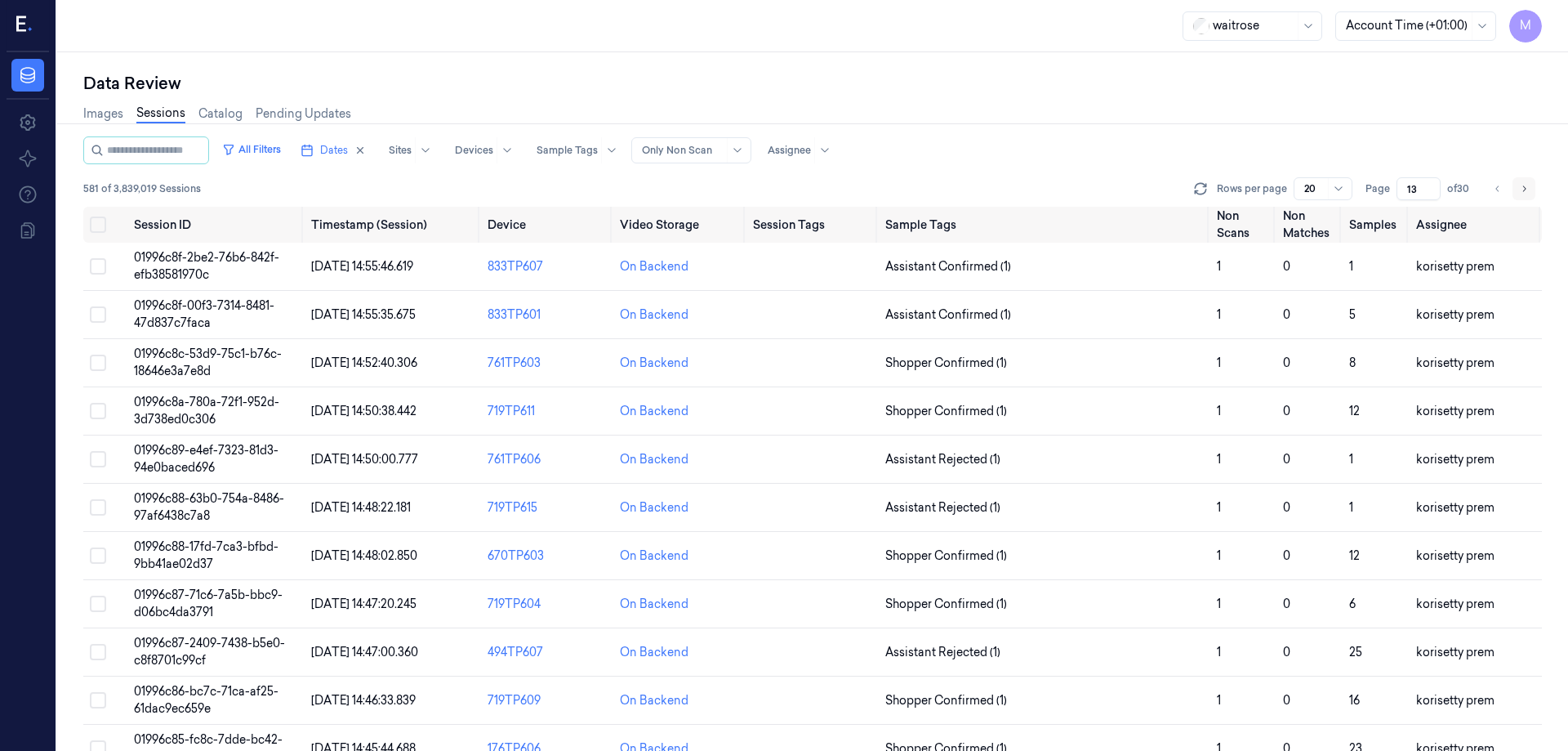
click at [1531, 194] on button "Go to next page" at bounding box center [1524, 189] width 23 height 23
type input "15"
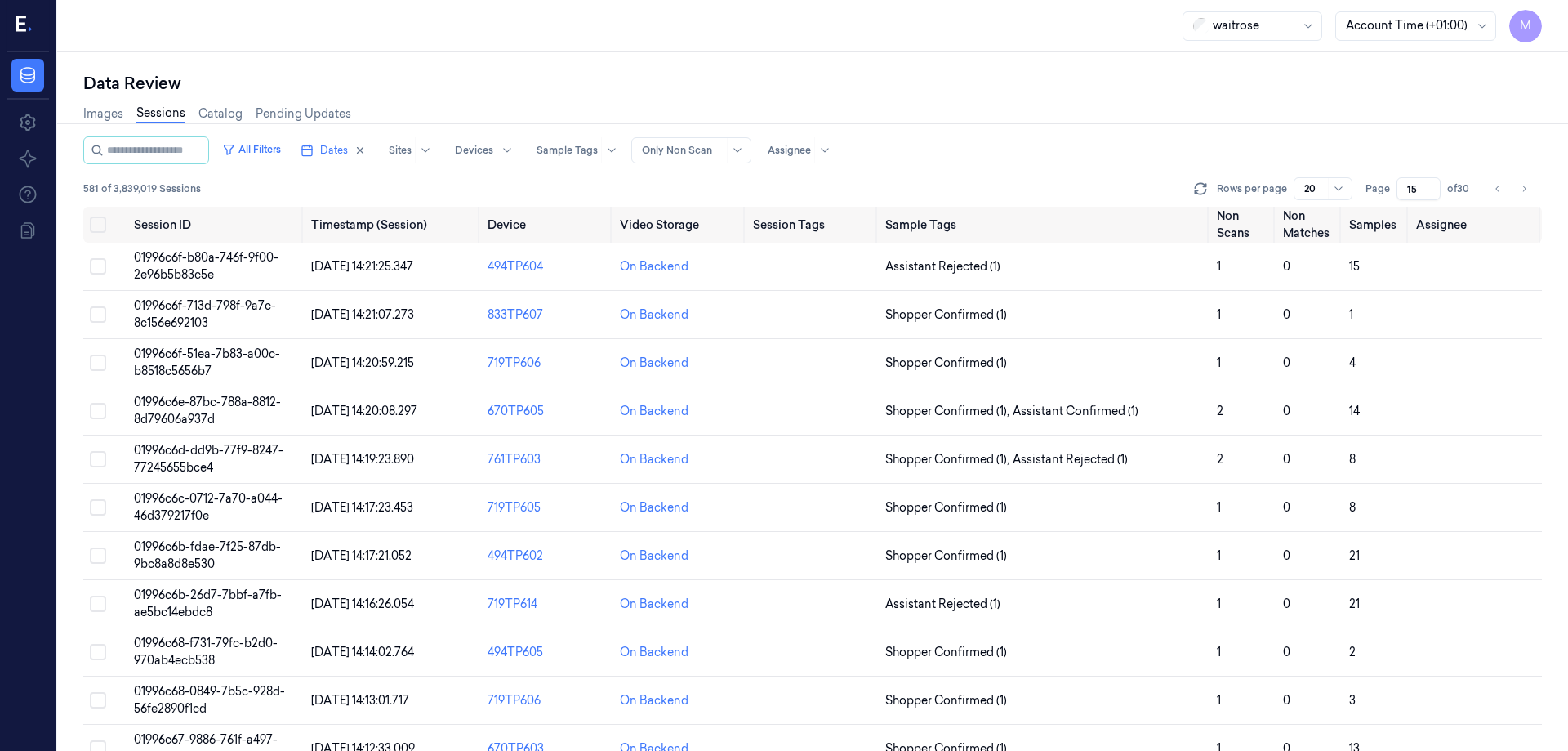
click at [1221, 149] on div "All Filters Dates Sites Devices Sample Tags Alert Type Only Non Scan Assignee" at bounding box center [813, 150] width 1459 height 28
click at [830, 91] on div "Data Review" at bounding box center [813, 83] width 1459 height 23
